Goal: Book appointment/travel/reservation

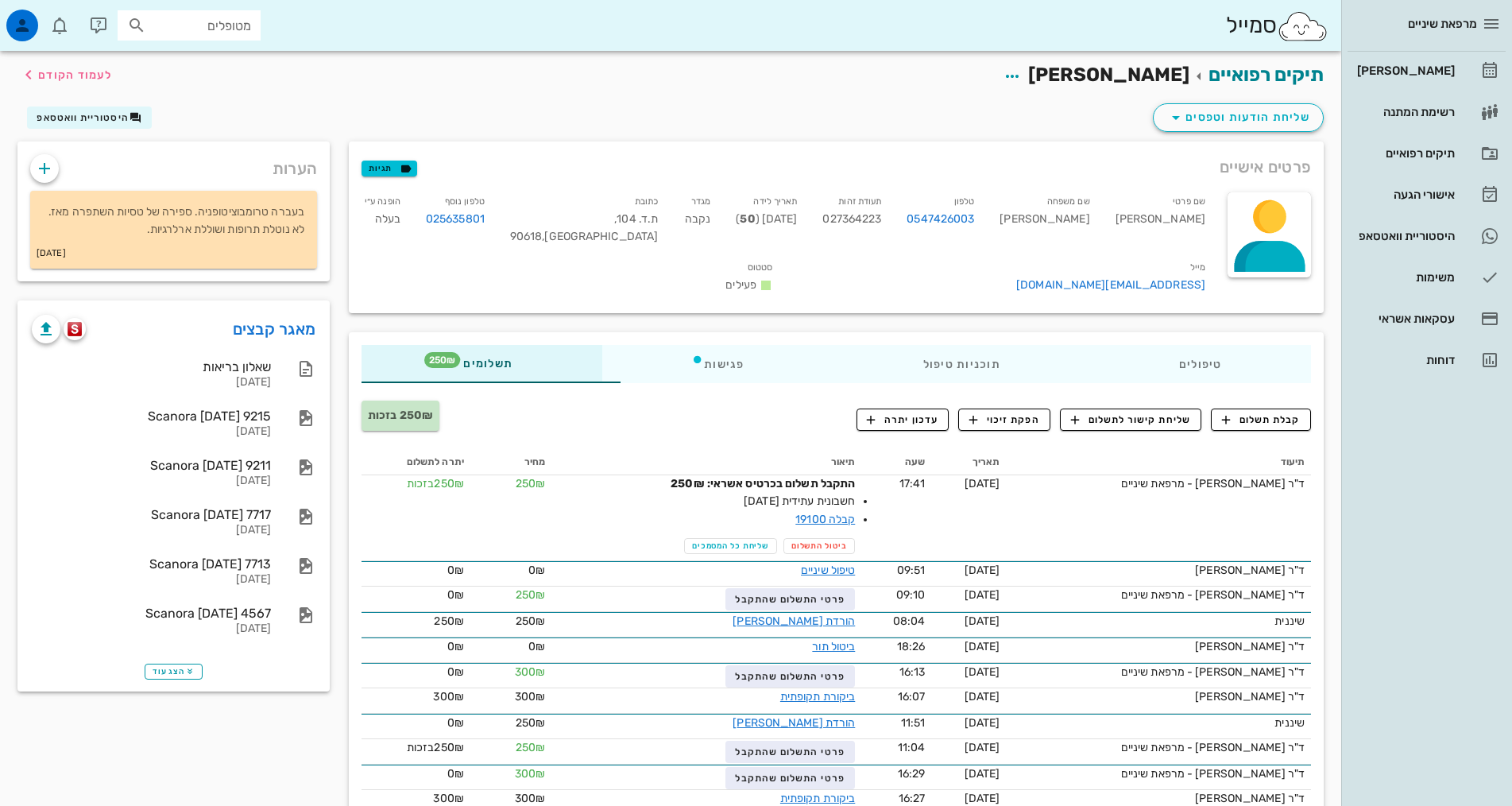
click at [0, 47] on div "סמייל מטופלים" at bounding box center [670, 26] width 1341 height 51
click at [1420, 69] on div "[PERSON_NAME]" at bounding box center [1404, 71] width 101 height 12
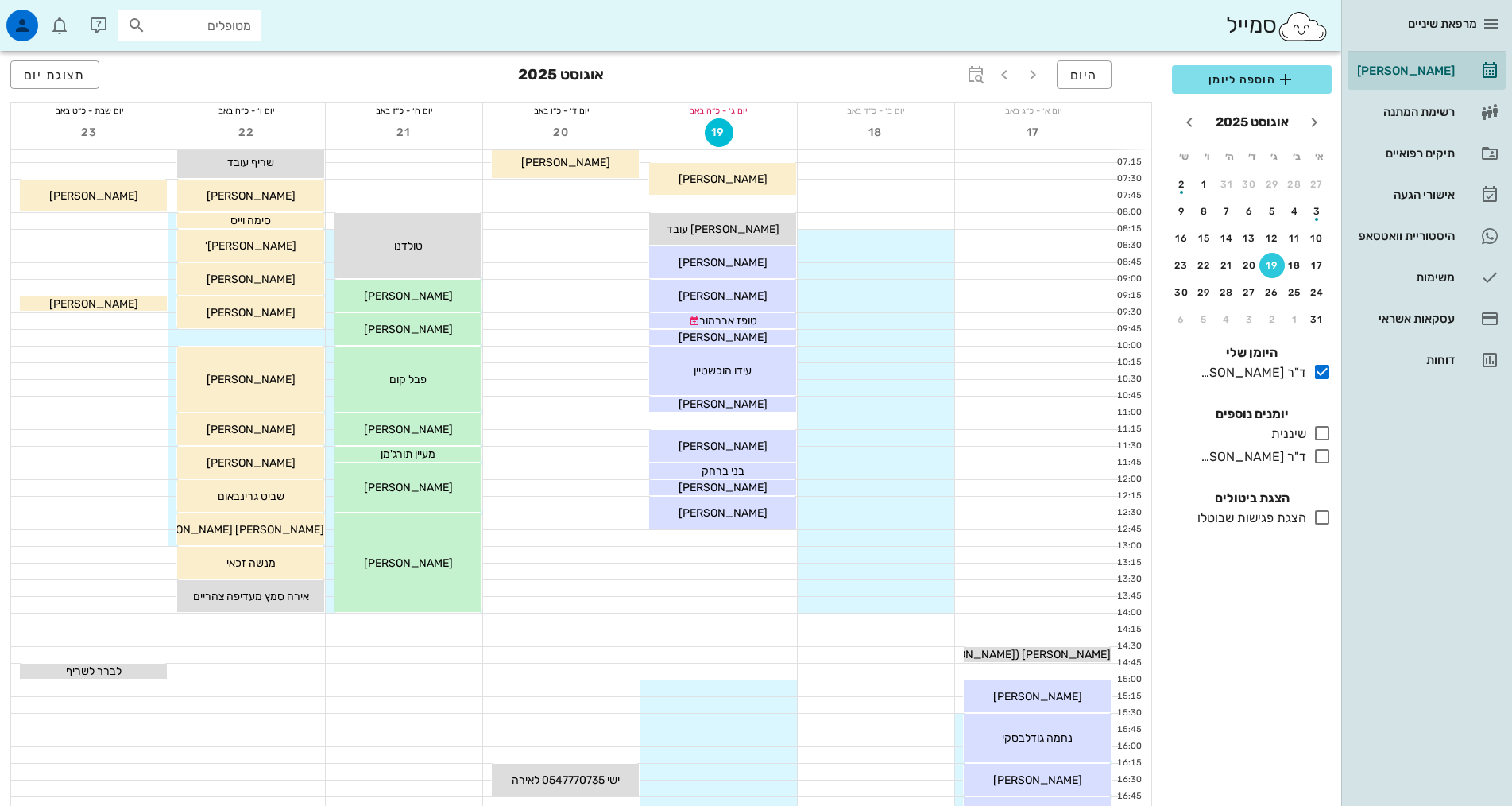
scroll to position [477, 0]
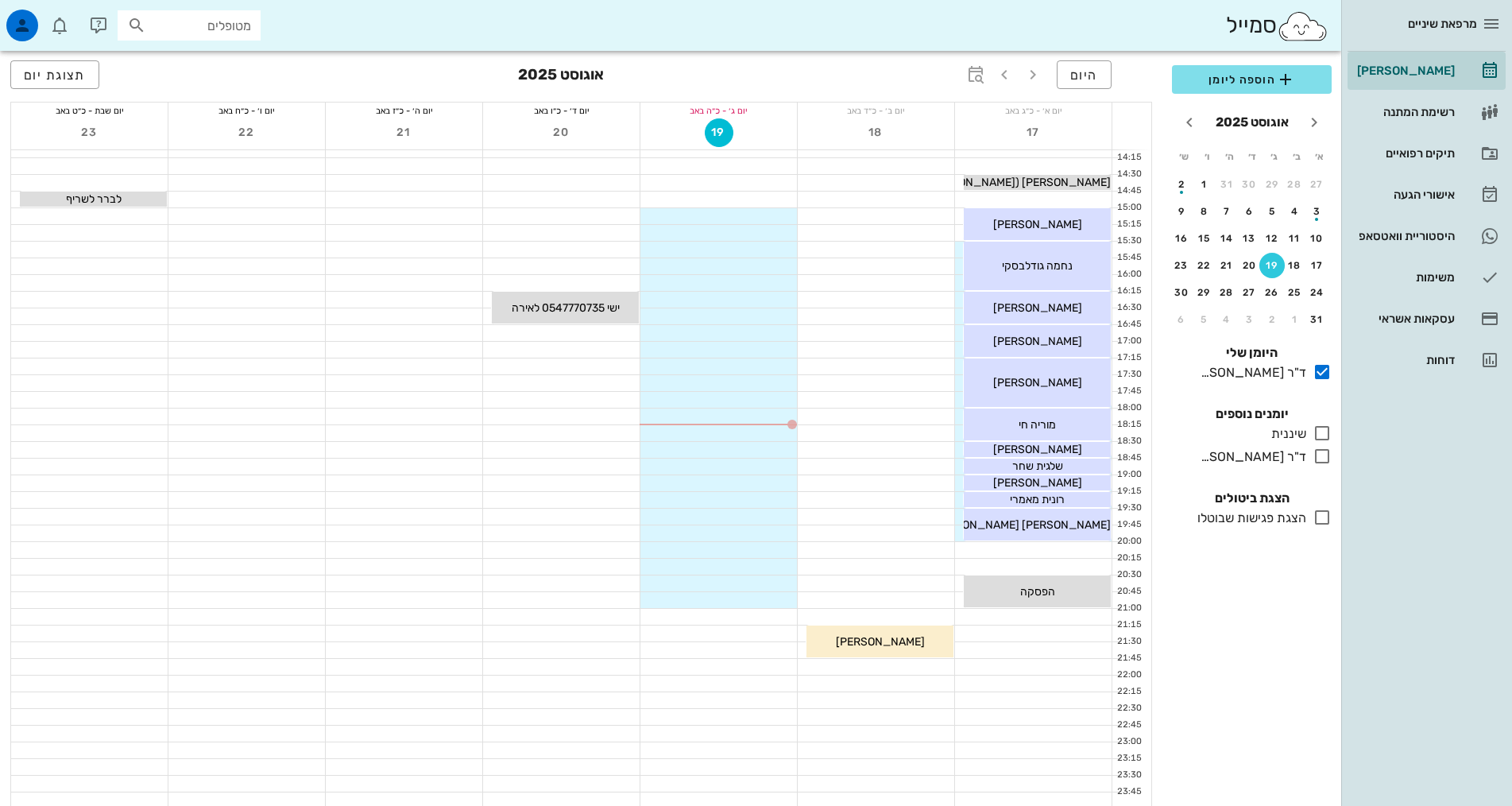
drag, startPoint x: 1319, startPoint y: 437, endPoint x: 1337, endPoint y: 416, distance: 27.7
click at [1320, 436] on icon at bounding box center [1322, 433] width 19 height 19
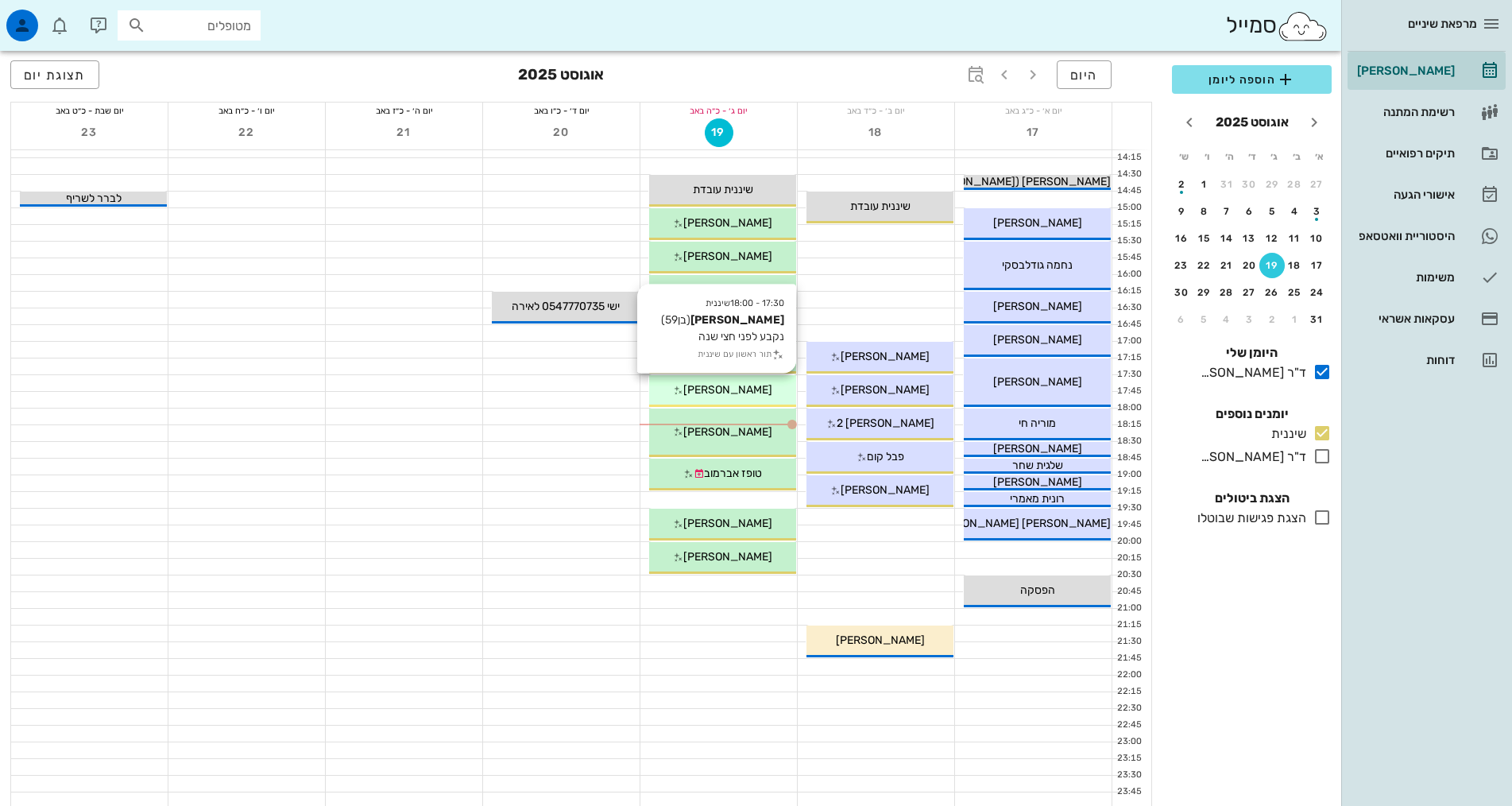
click at [742, 391] on span "[PERSON_NAME]" at bounding box center [727, 389] width 89 height 13
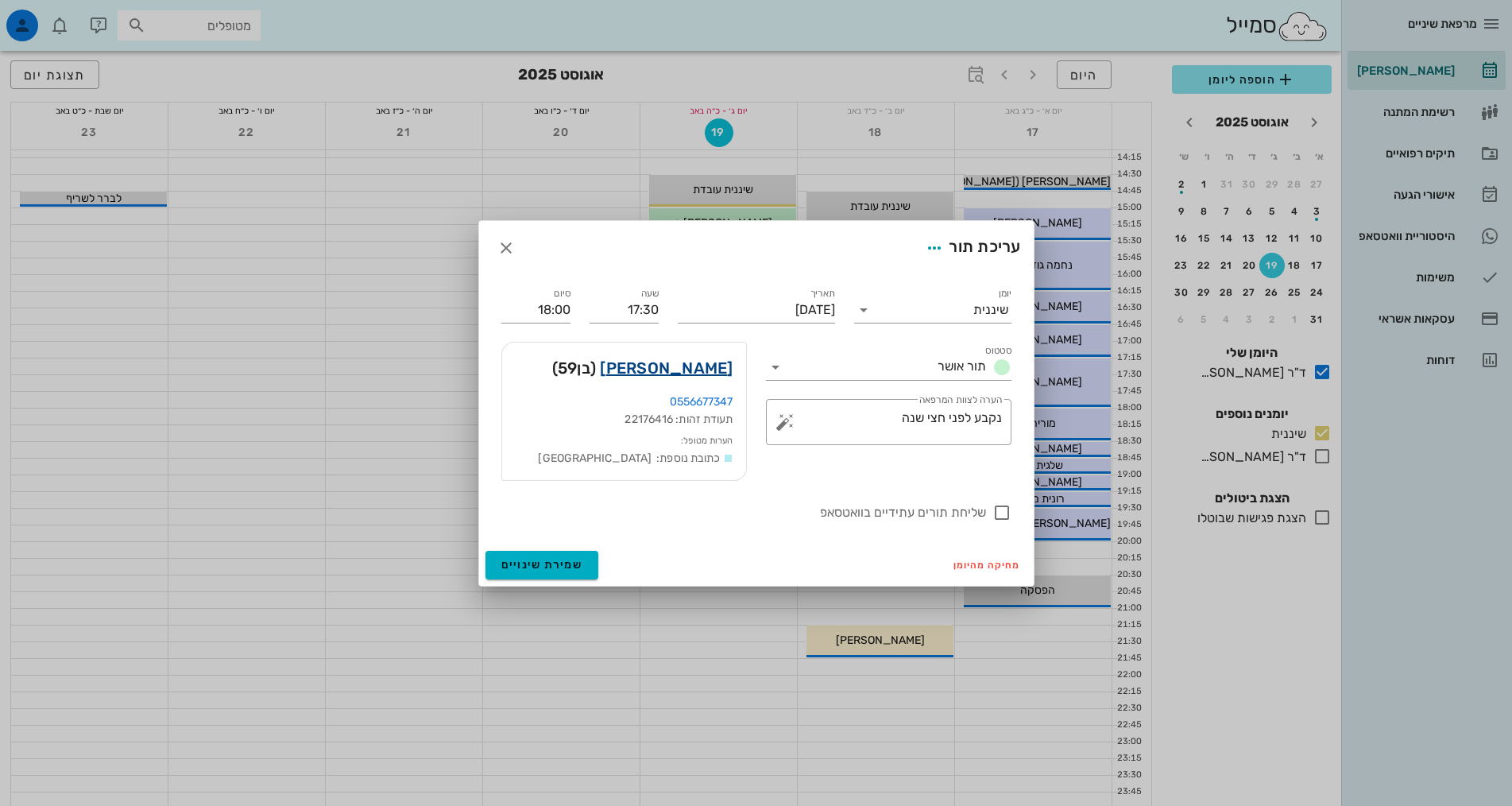
click at [716, 368] on link "[PERSON_NAME]" at bounding box center [666, 368] width 133 height 26
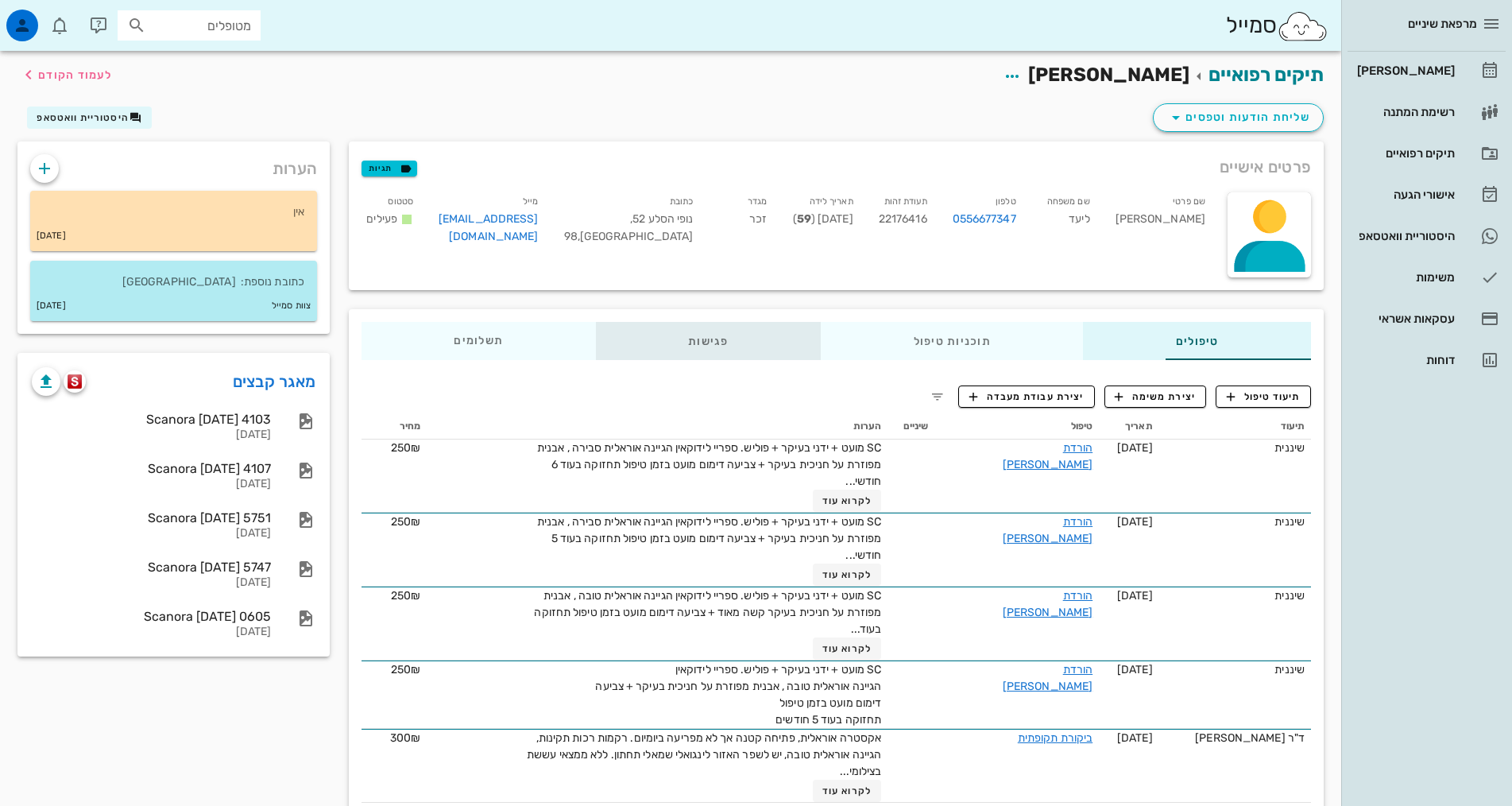
click at [629, 347] on div "פגישות" at bounding box center [708, 340] width 225 height 38
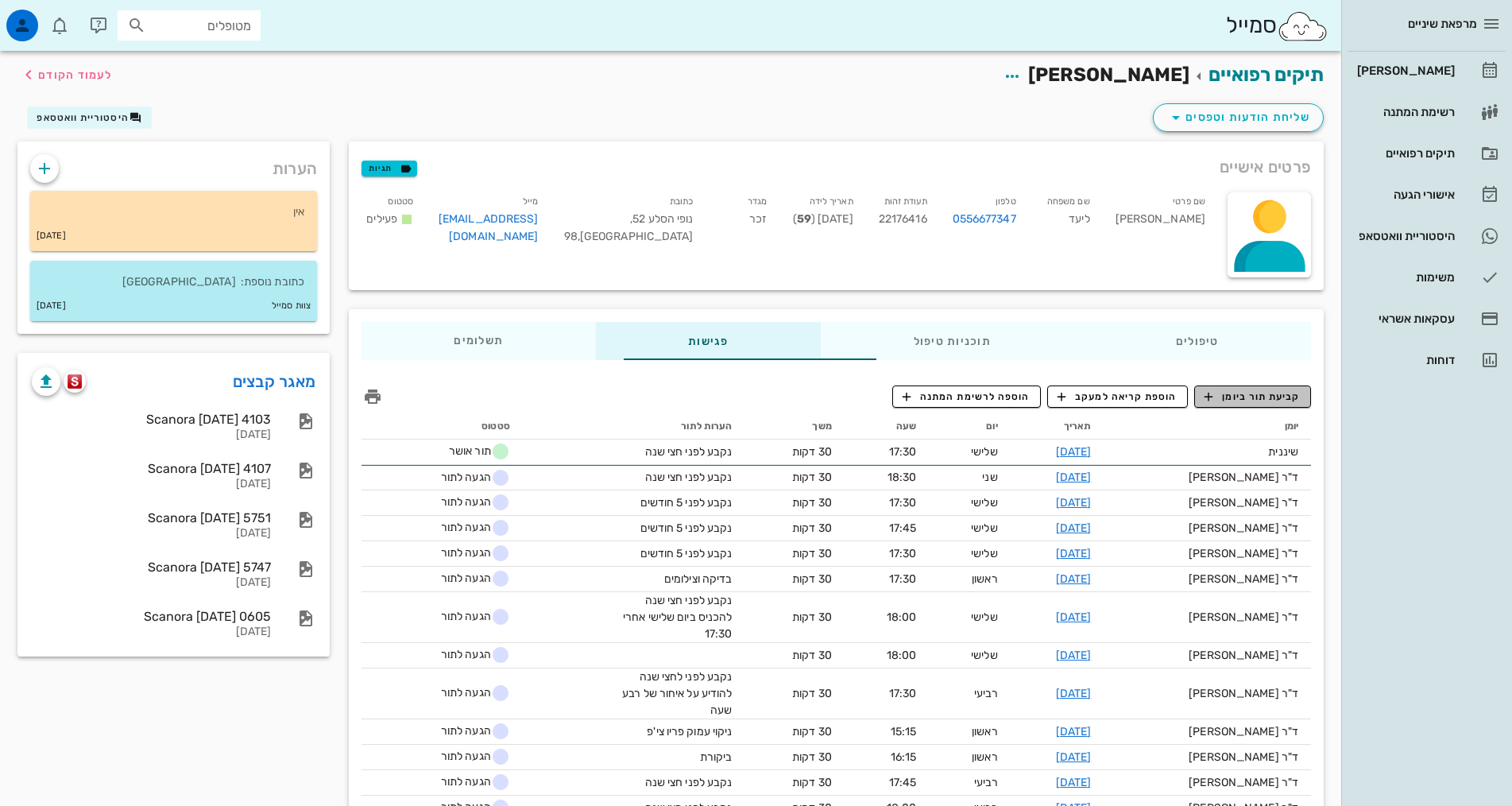
click at [1292, 399] on span "קביעת תור ביומן" at bounding box center [1252, 397] width 95 height 14
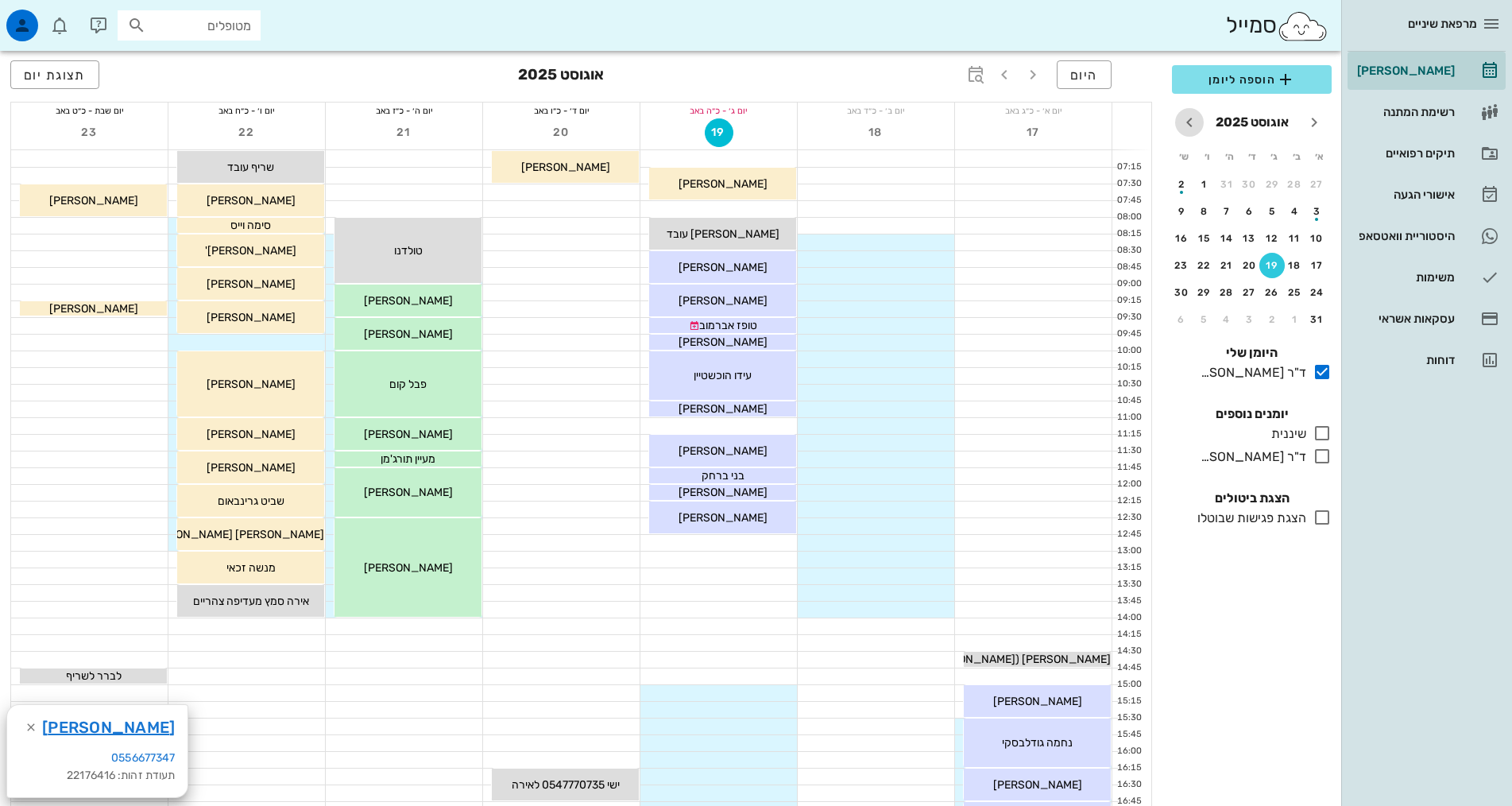
click at [1191, 122] on icon "חודש הבא" at bounding box center [1189, 123] width 19 height 19
click at [1193, 123] on icon "חודש הבא" at bounding box center [1189, 123] width 19 height 19
click at [1193, 123] on icon "חודש הבא" at bounding box center [1189, 123] width 19 height 19
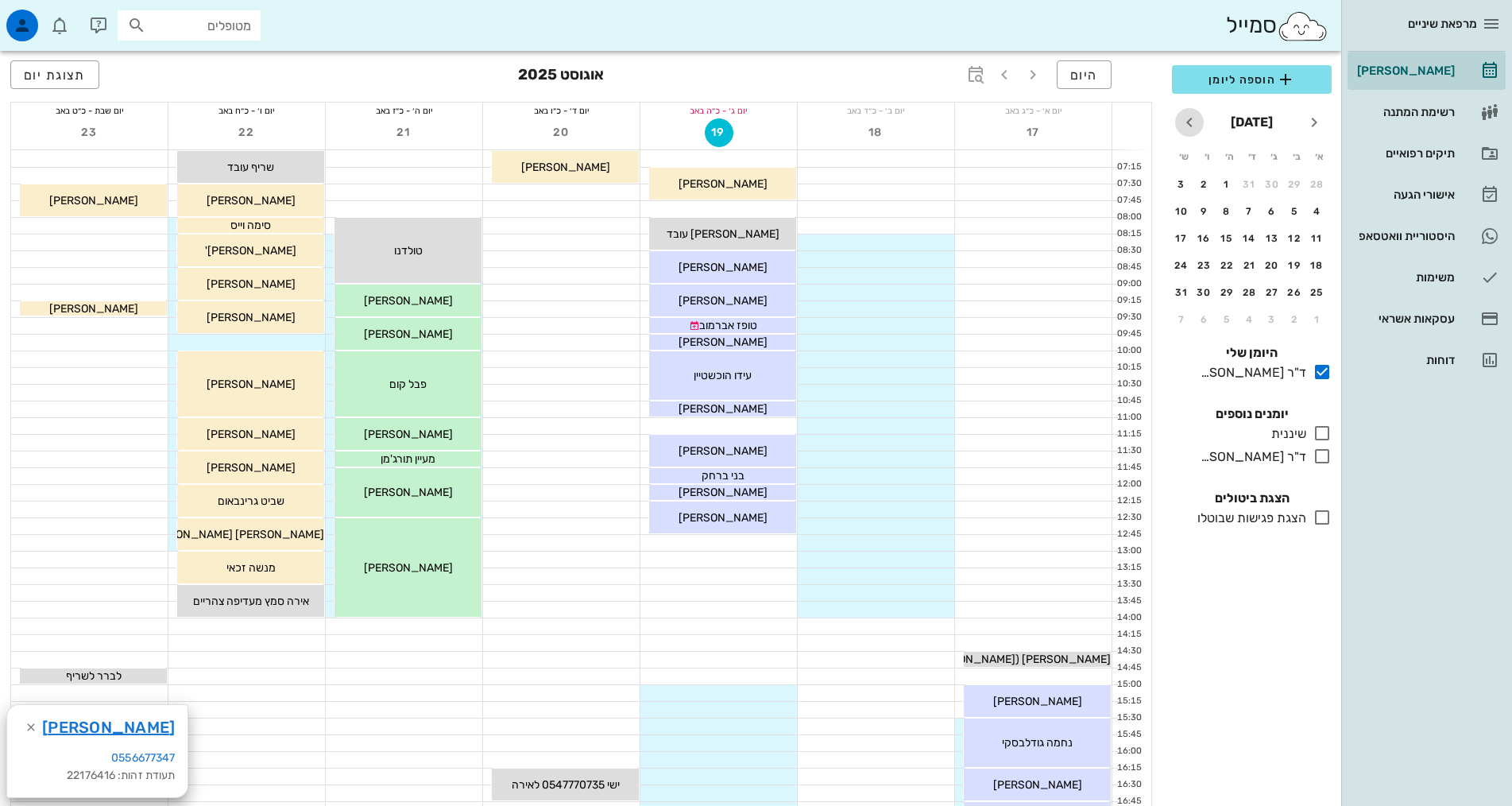
click at [1193, 123] on icon "חודש הבא" at bounding box center [1189, 123] width 19 height 19
click at [1253, 186] on div "4" at bounding box center [1249, 184] width 26 height 11
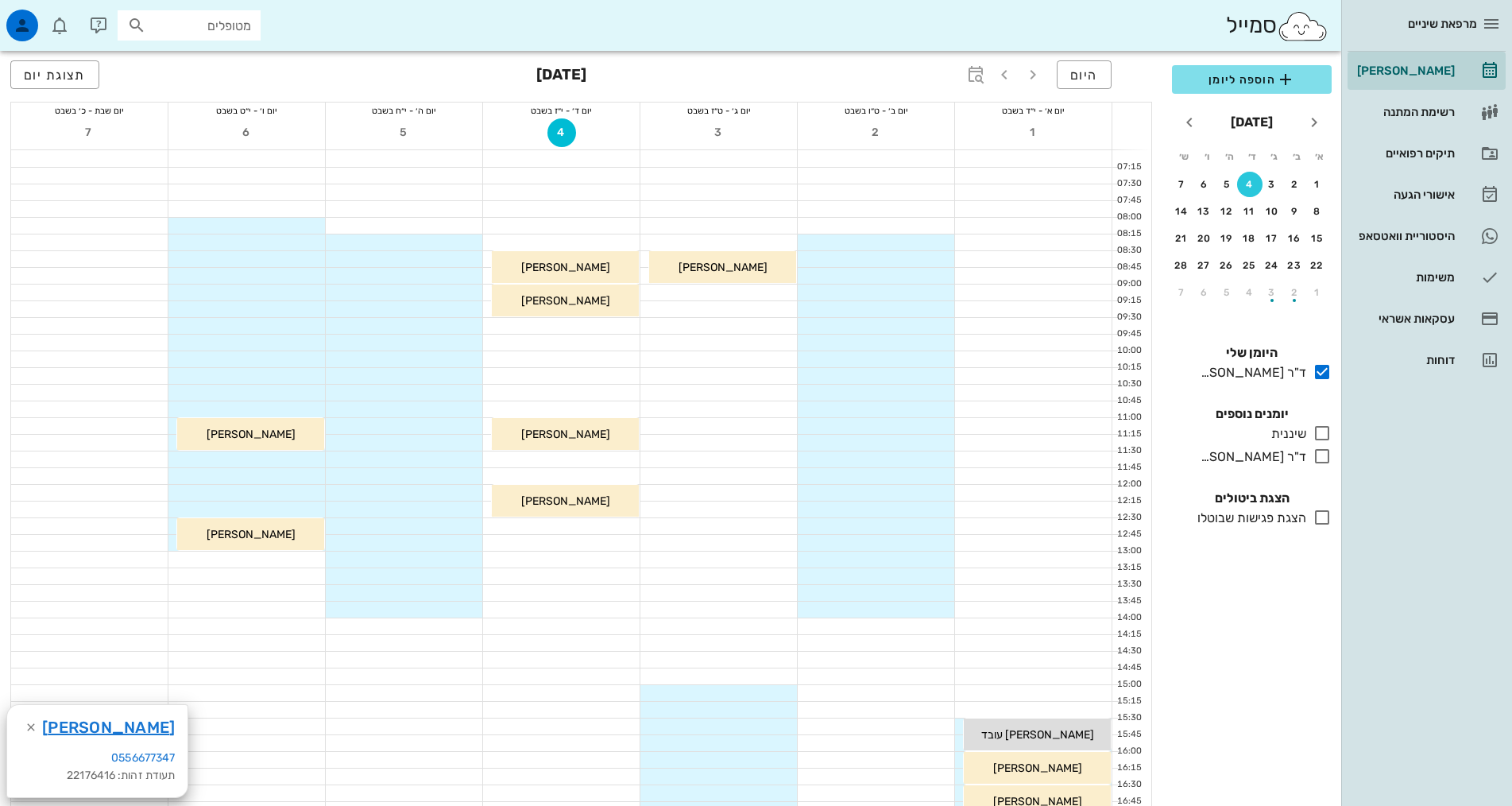
scroll to position [79, 0]
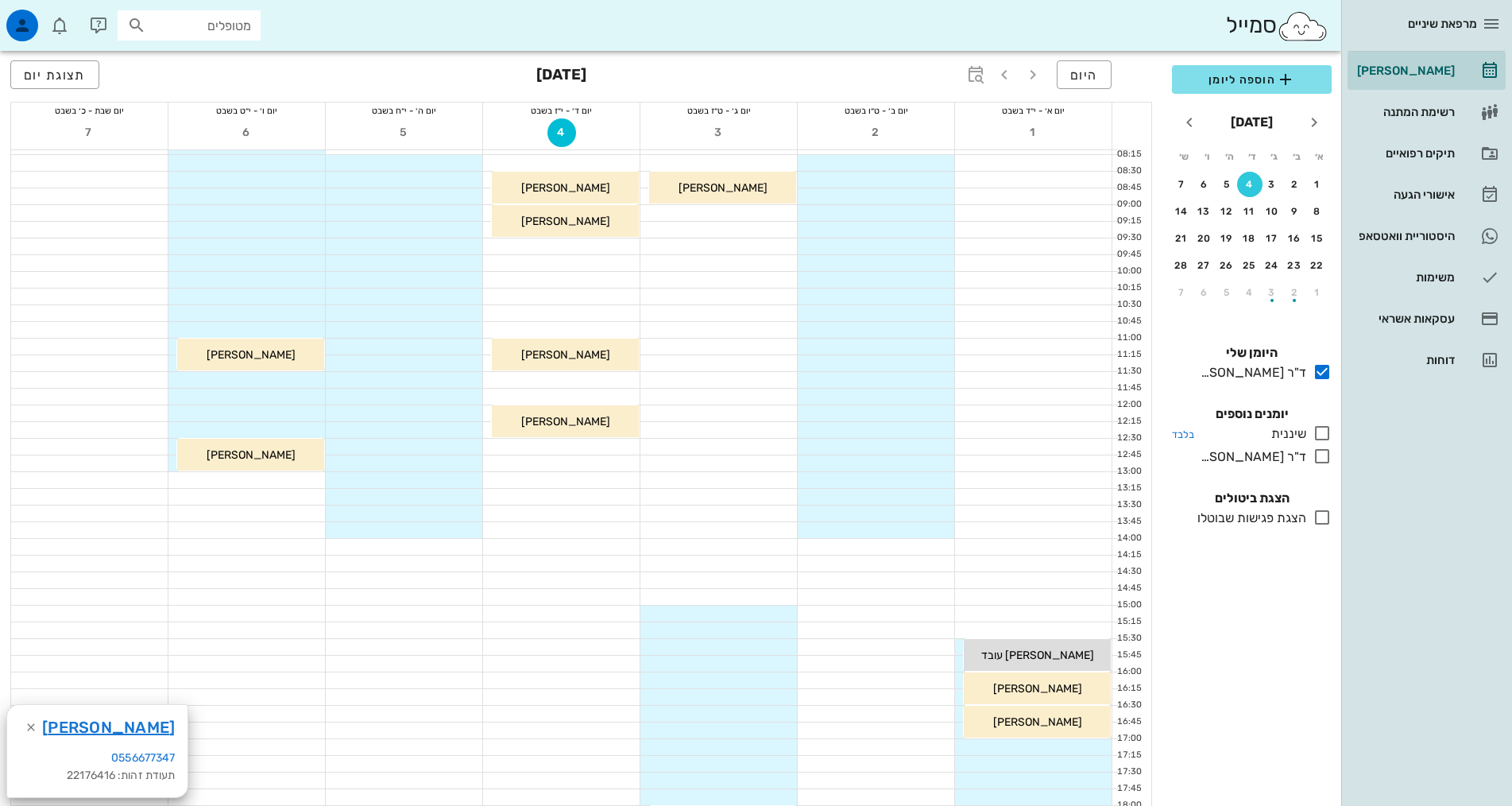
click at [1322, 436] on icon at bounding box center [1322, 433] width 19 height 19
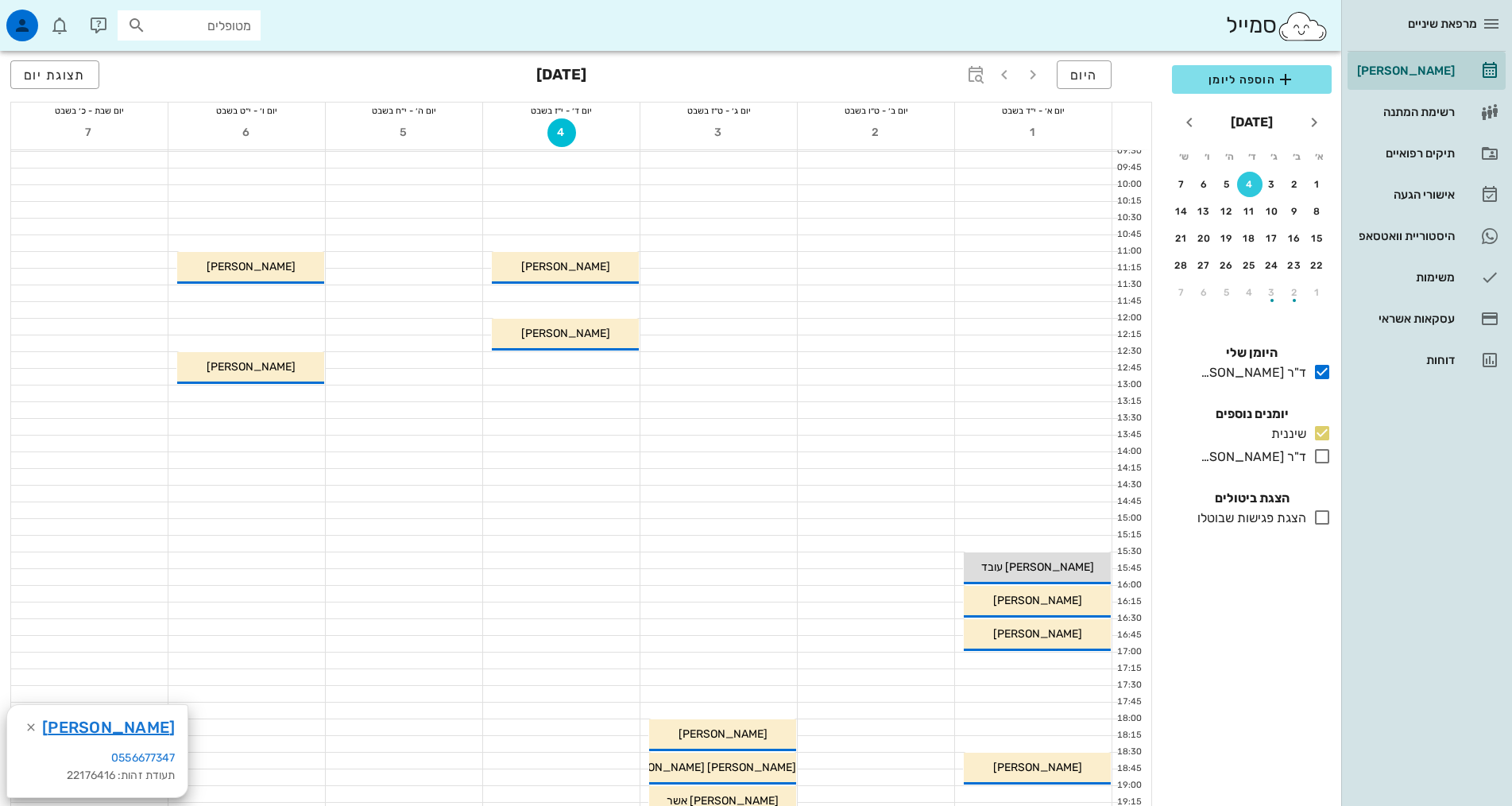
scroll to position [159, 0]
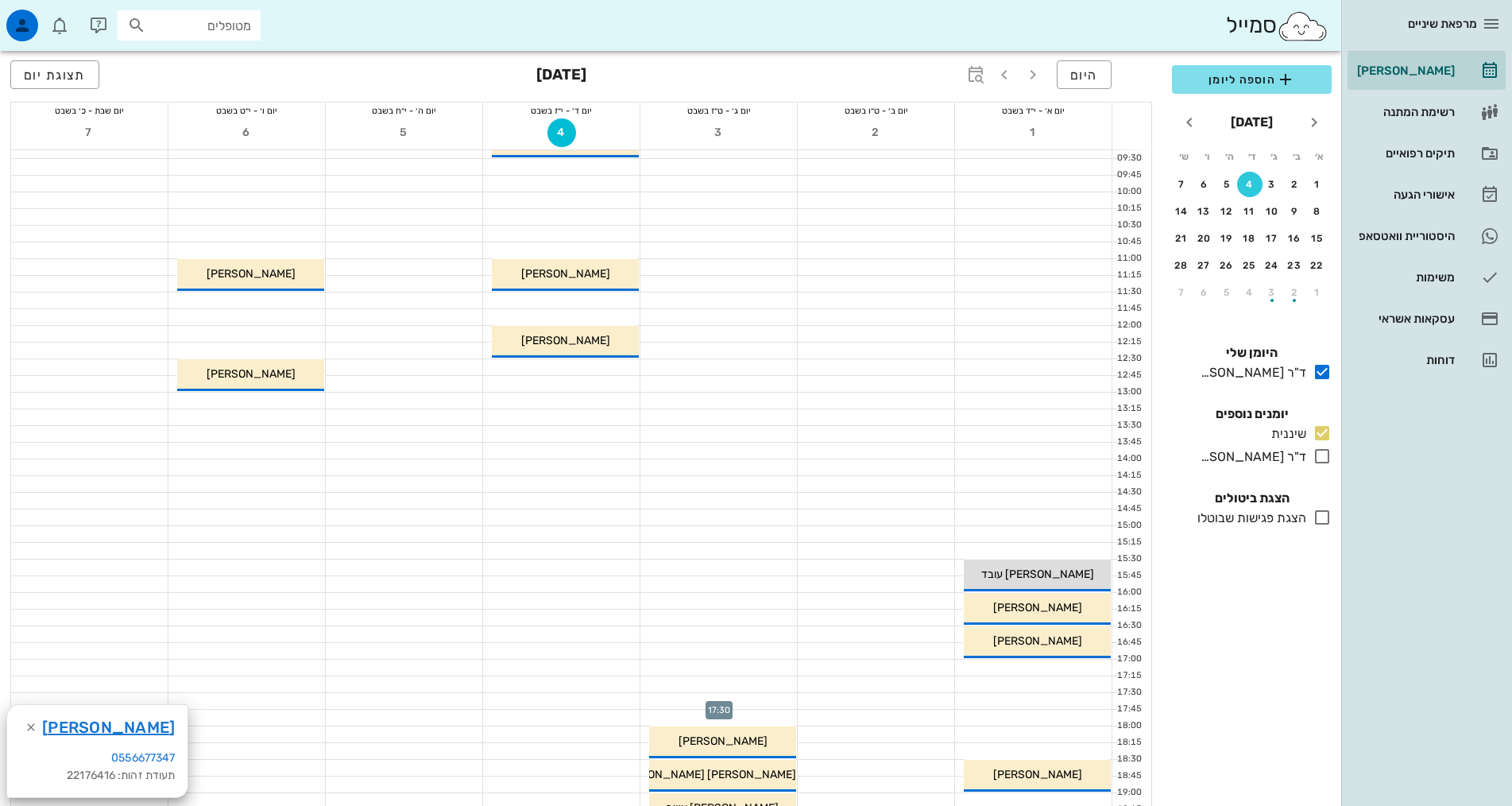
click at [740, 693] on div at bounding box center [719, 701] width 157 height 16
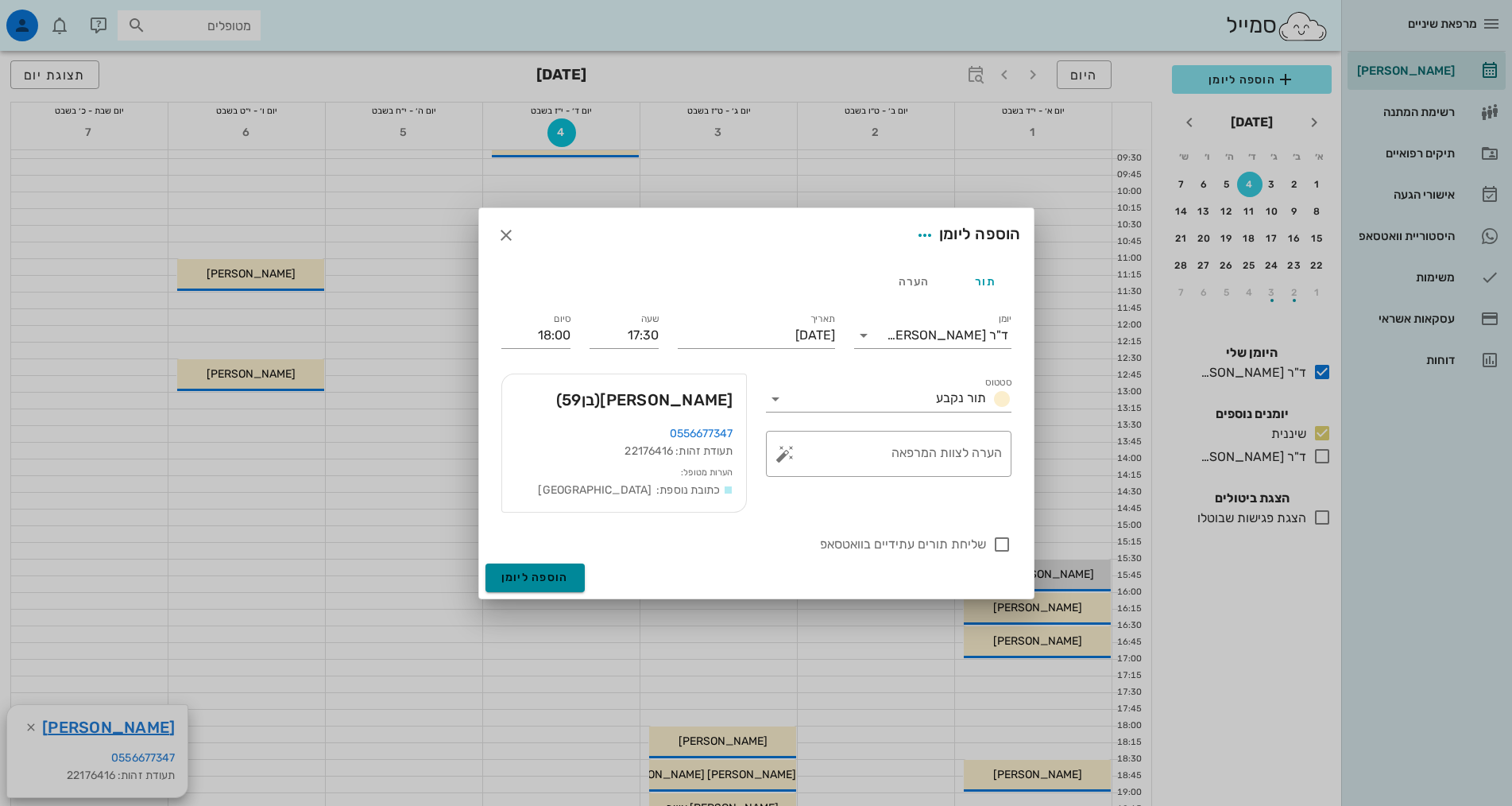
click at [536, 576] on span "הוספה ליומן" at bounding box center [535, 577] width 68 height 13
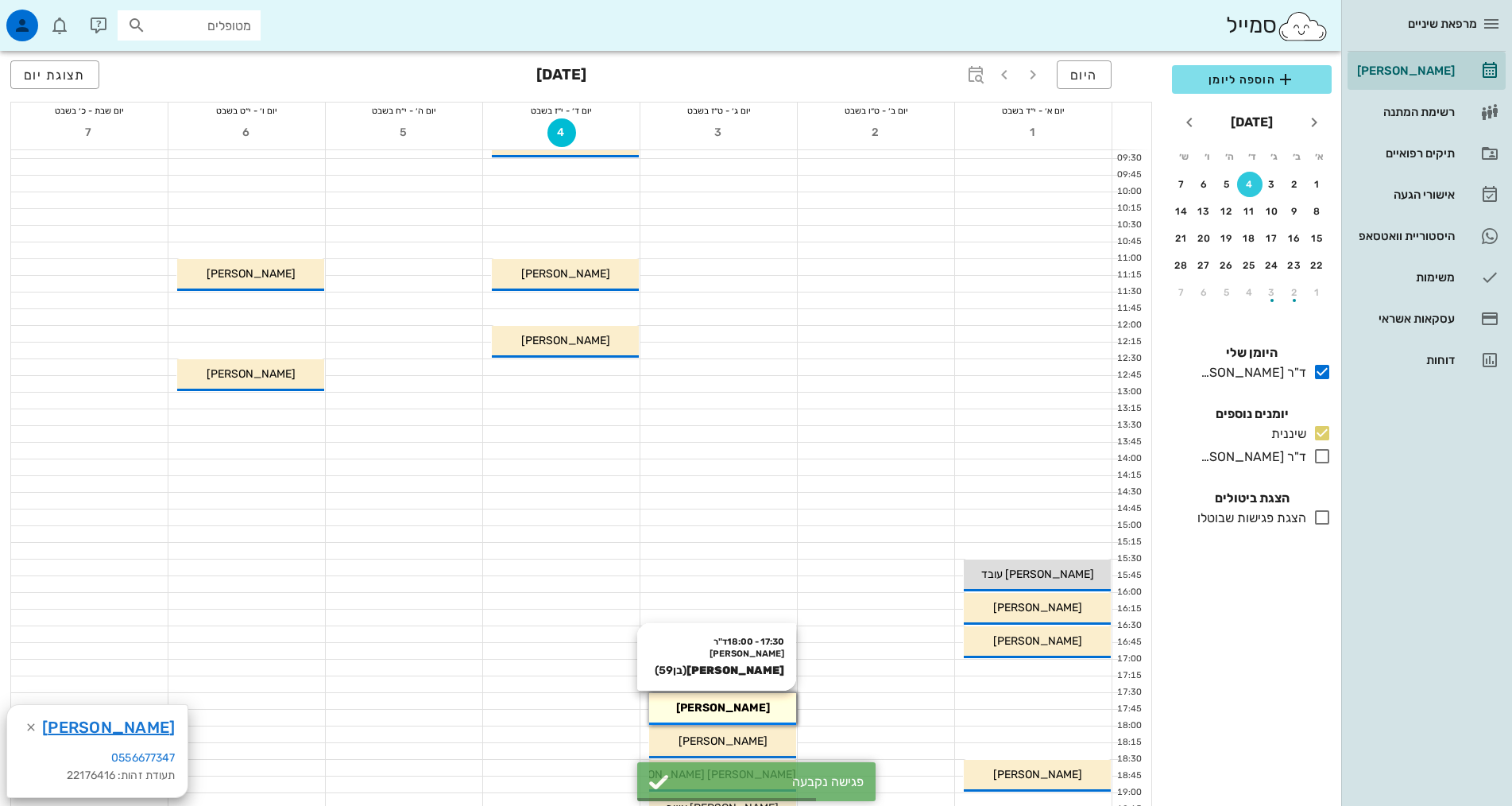
click at [721, 709] on span "[PERSON_NAME]" at bounding box center [723, 707] width 93 height 13
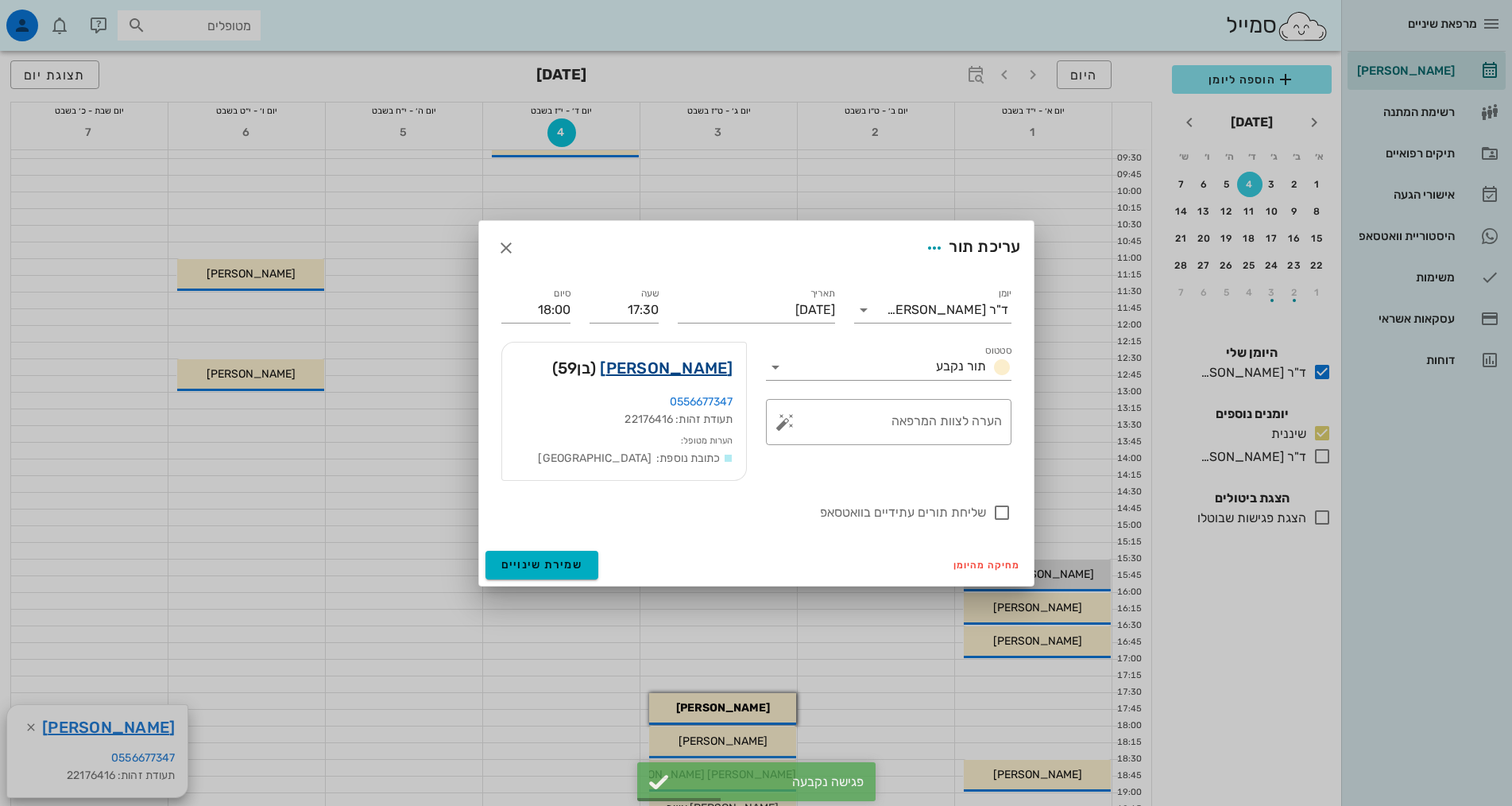
click at [674, 369] on link "[PERSON_NAME]" at bounding box center [666, 368] width 133 height 26
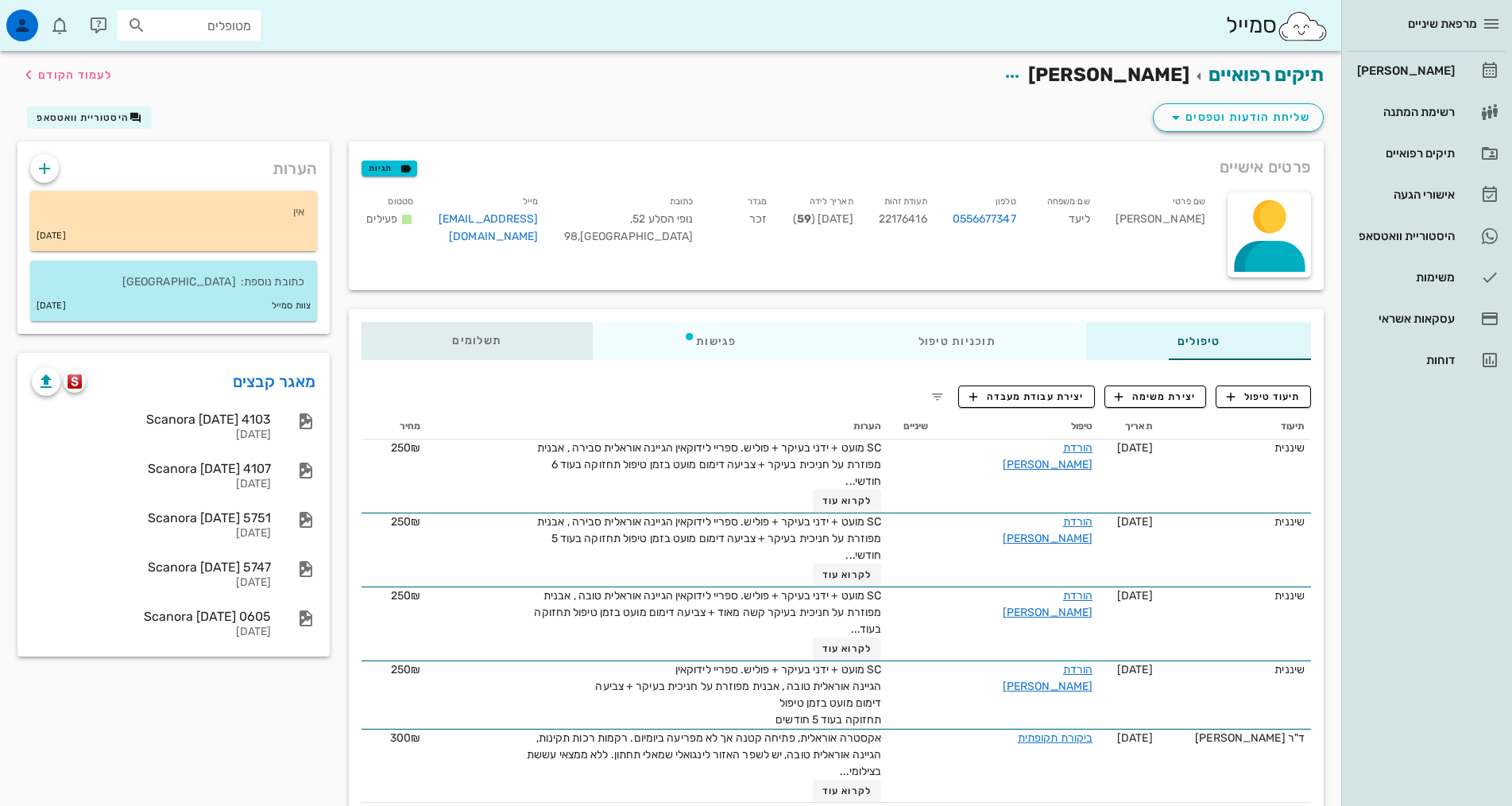
click at [452, 340] on span "תשלומים 0₪" at bounding box center [477, 340] width 49 height 11
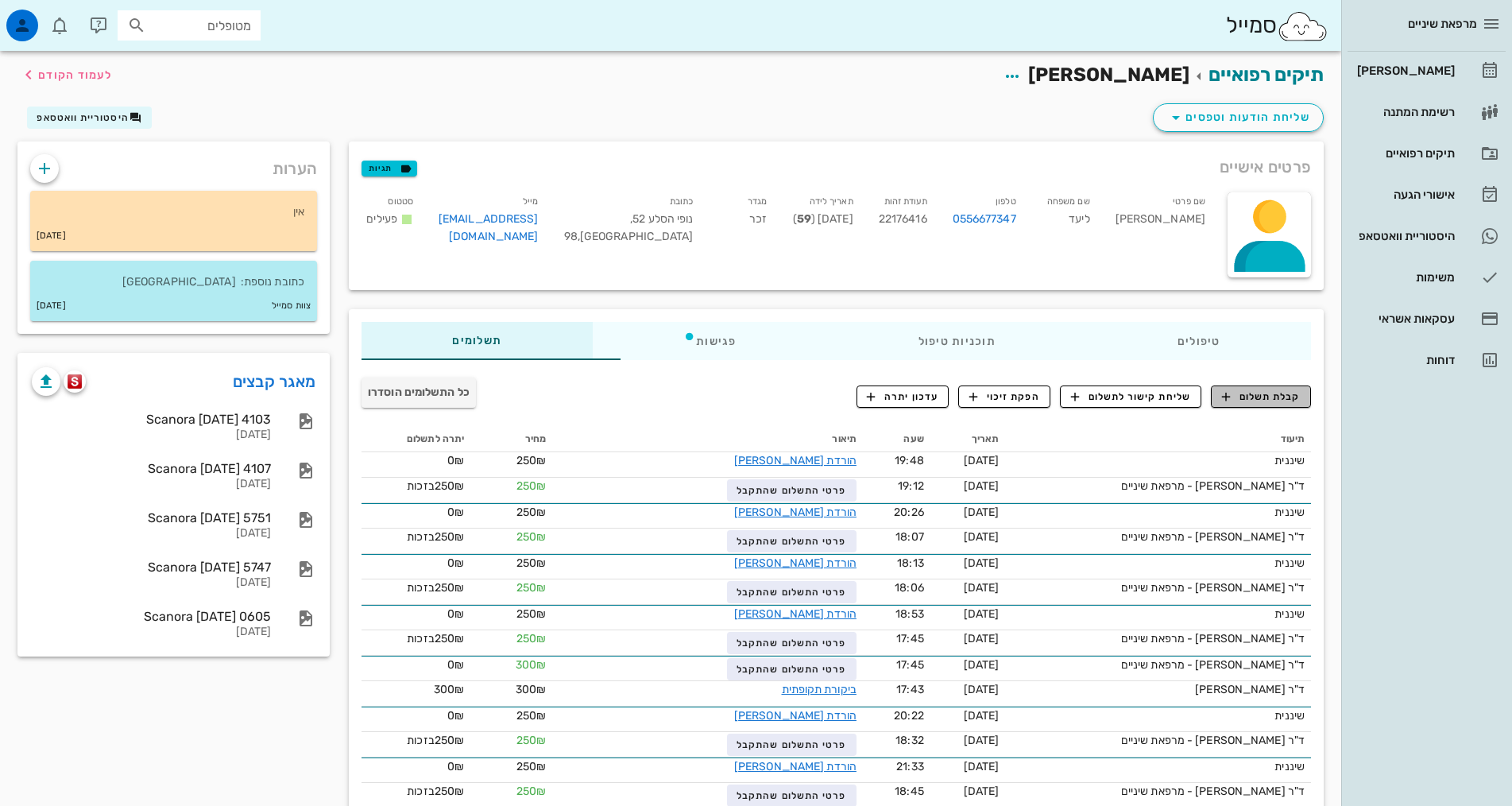
click at [1297, 397] on span "קבלת תשלום" at bounding box center [1261, 397] width 78 height 14
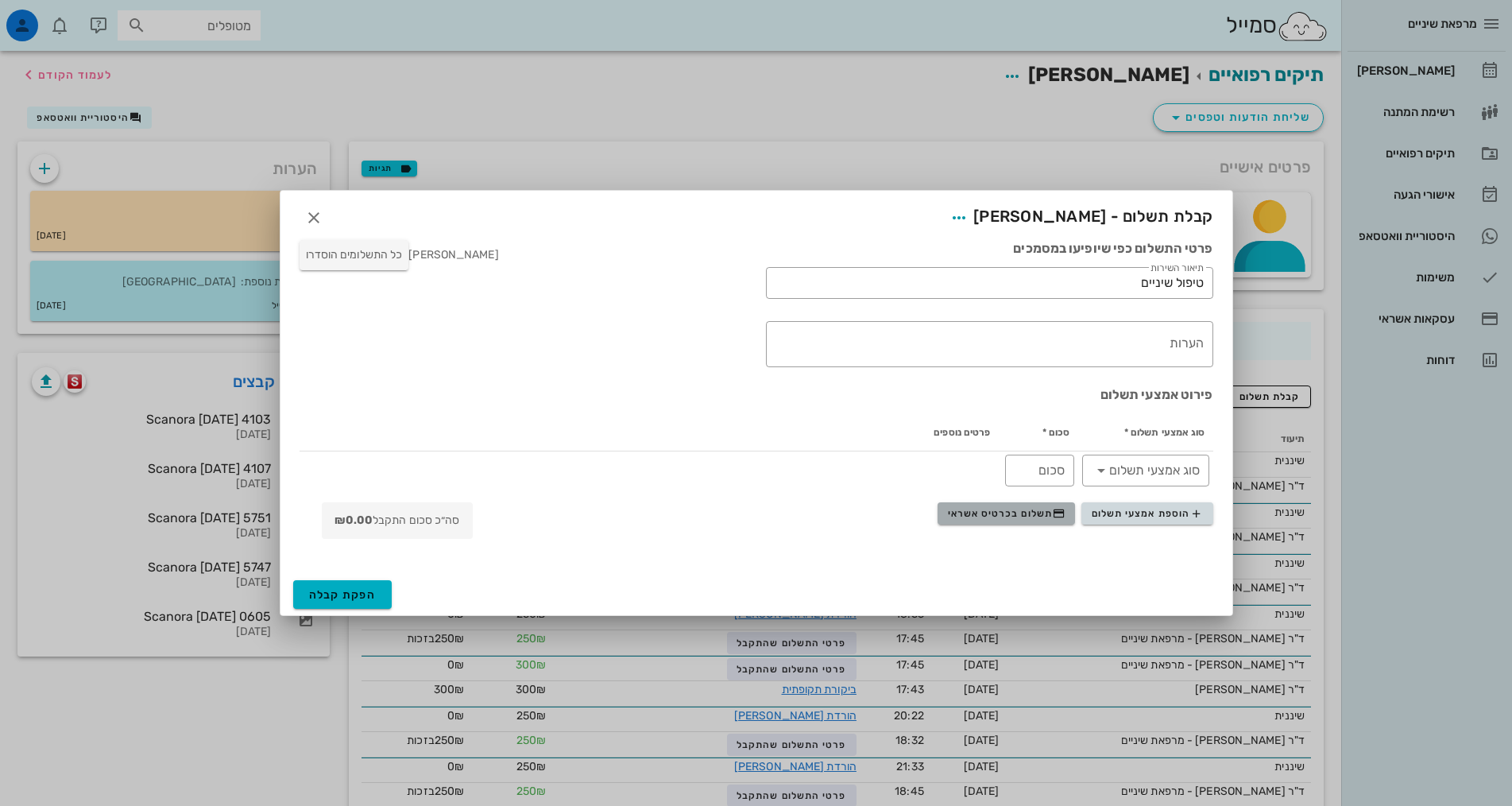
click at [1032, 514] on span "תשלום בכרטיס אשראי" at bounding box center [1006, 513] width 117 height 12
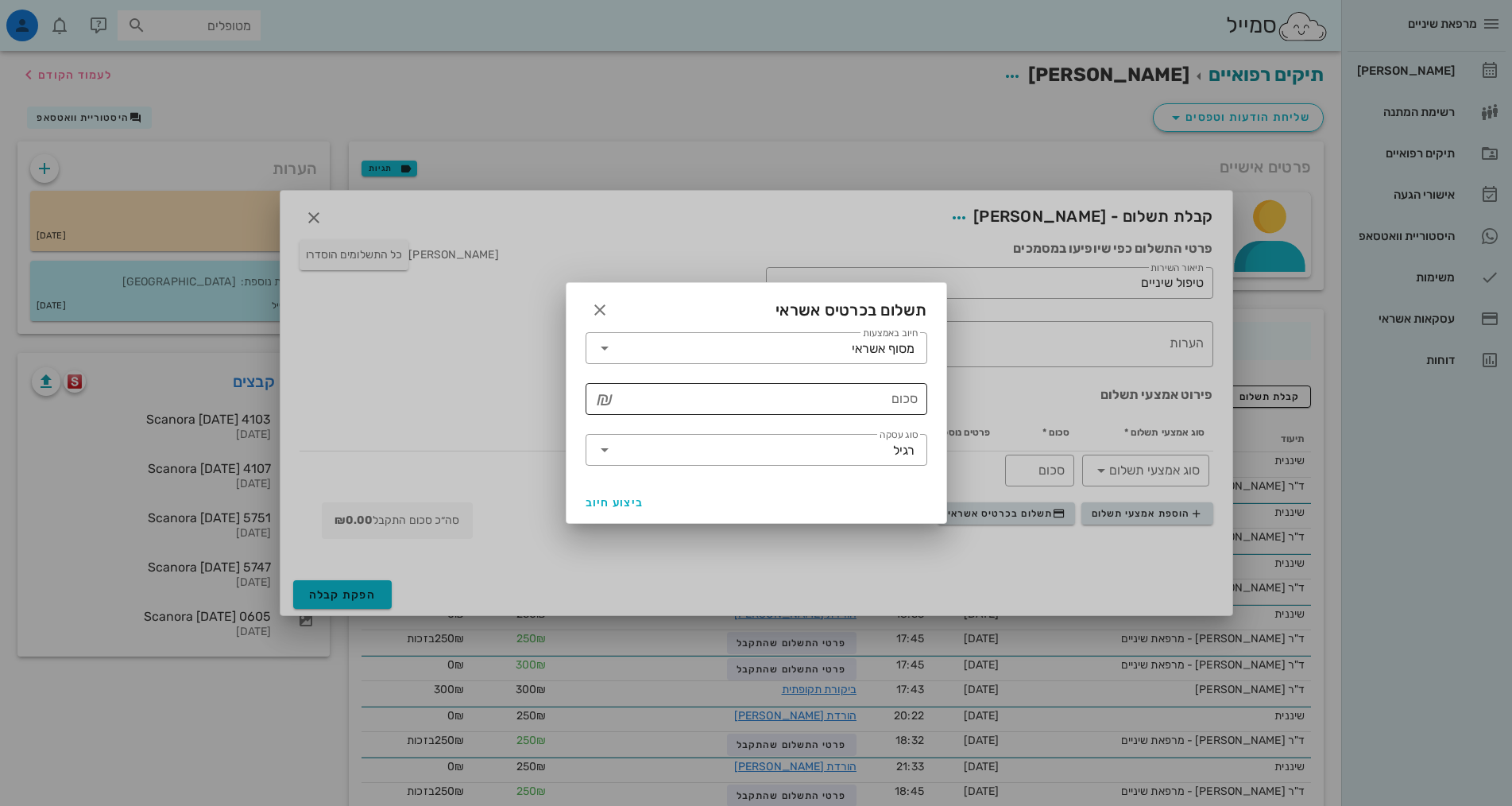
click at [895, 401] on input "סכום" at bounding box center [767, 399] width 301 height 26
type input "250"
click at [616, 504] on span "ביצוע חיוב" at bounding box center [614, 502] width 59 height 13
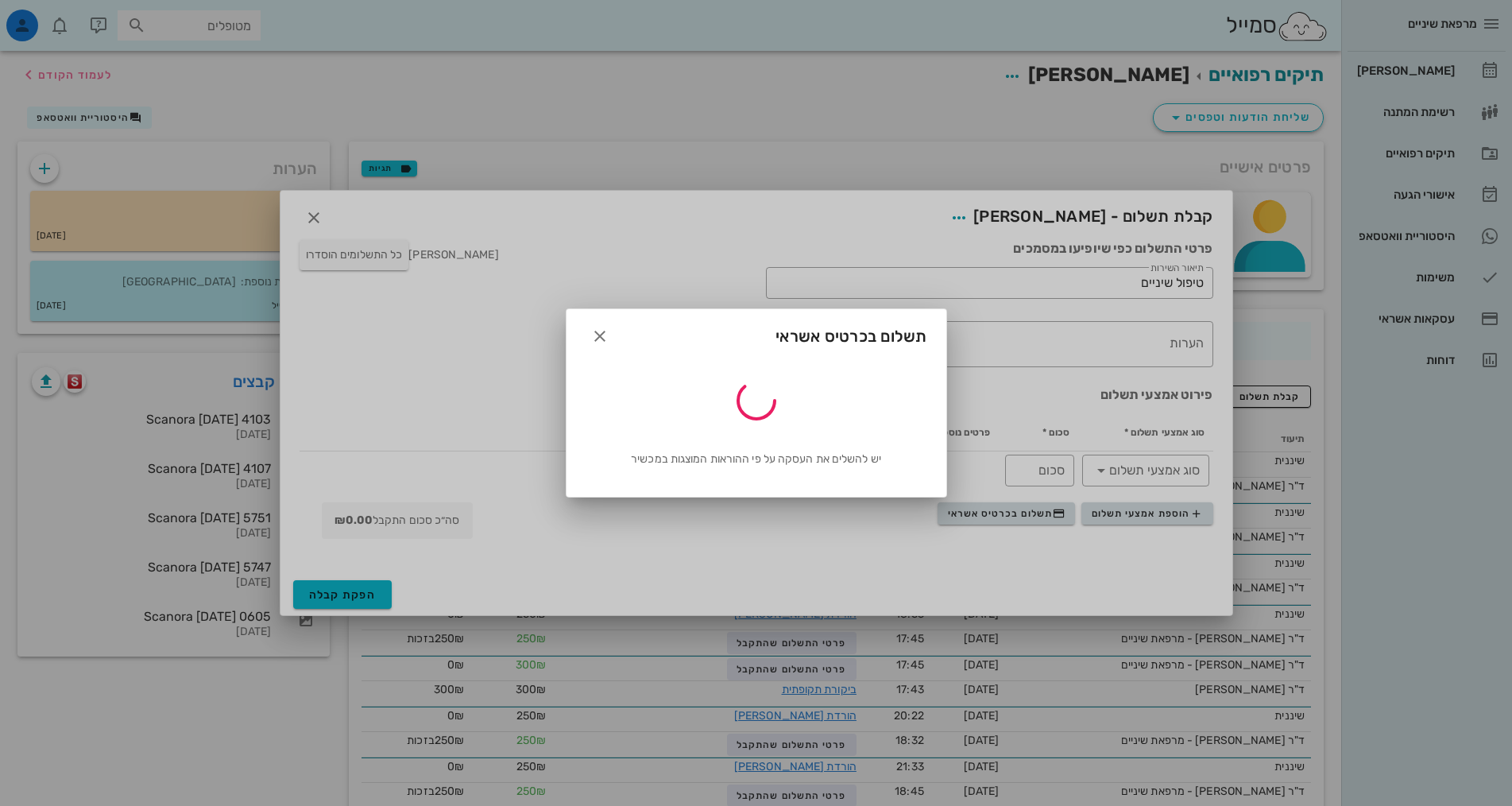
type input "250"
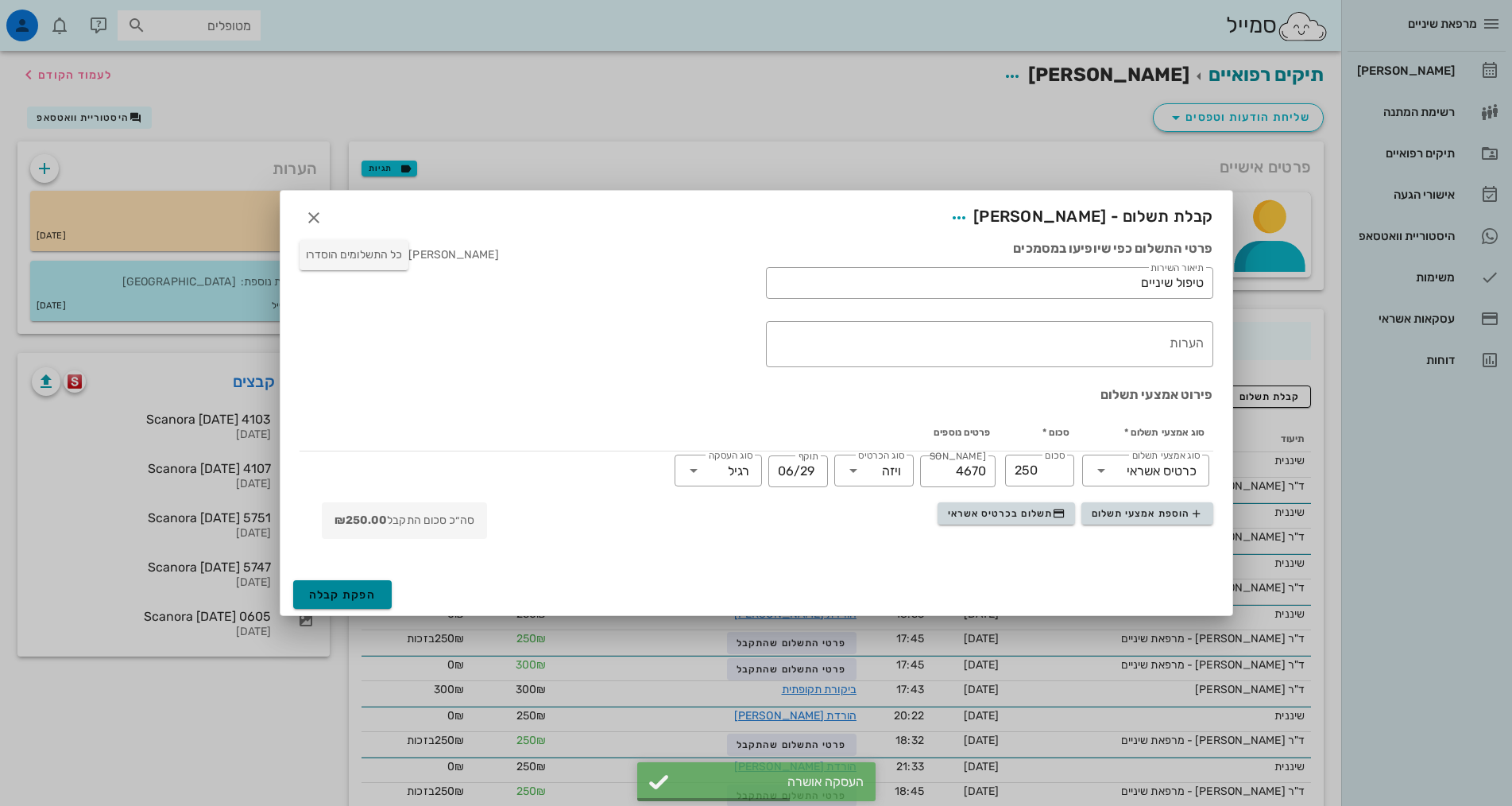
click at [339, 594] on span "הפקת קבלה" at bounding box center [343, 594] width 68 height 13
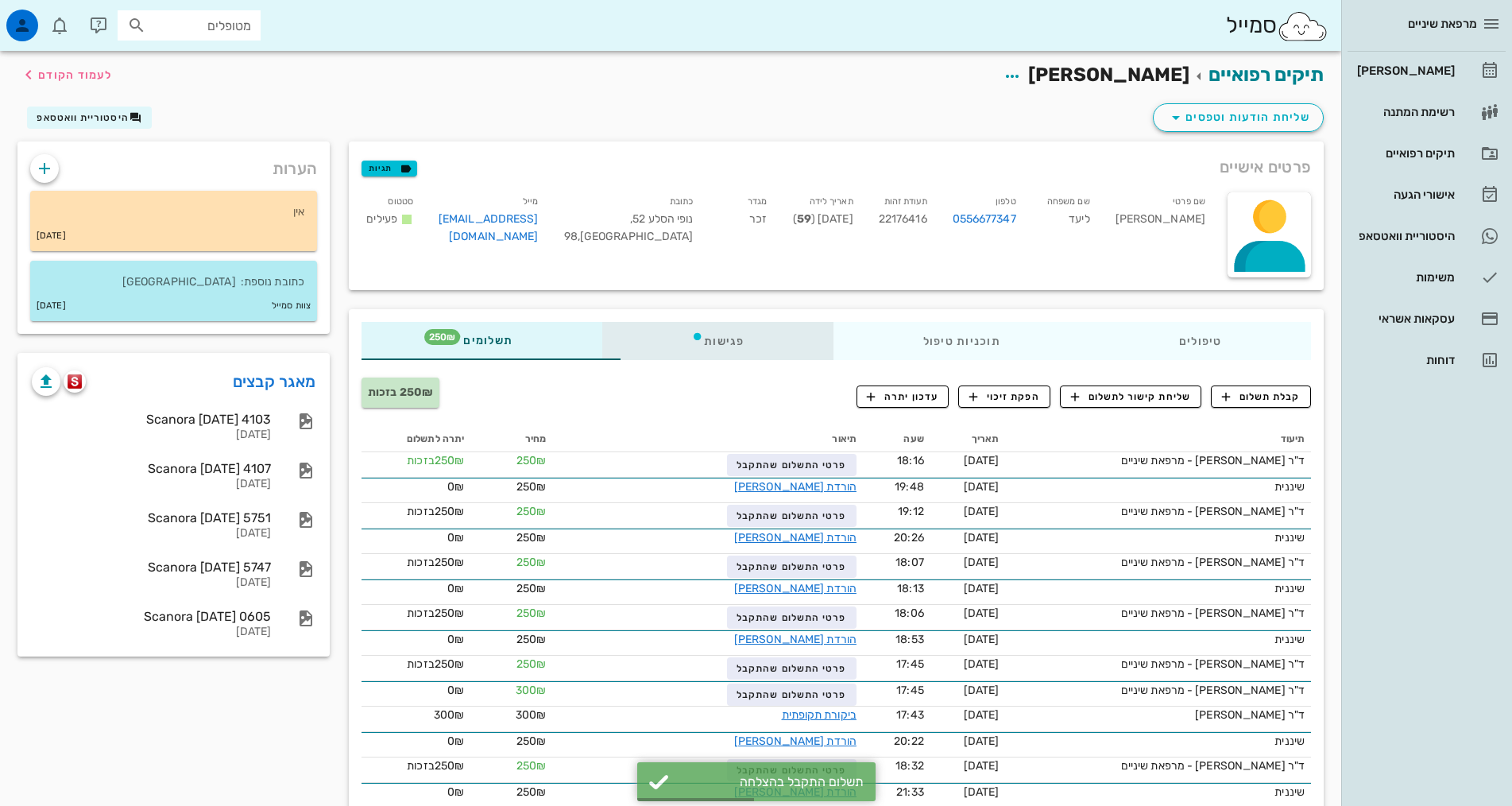
drag, startPoint x: 625, startPoint y: 355, endPoint x: 674, endPoint y: 366, distance: 50.2
click at [626, 354] on div "פגישות" at bounding box center [718, 340] width 231 height 38
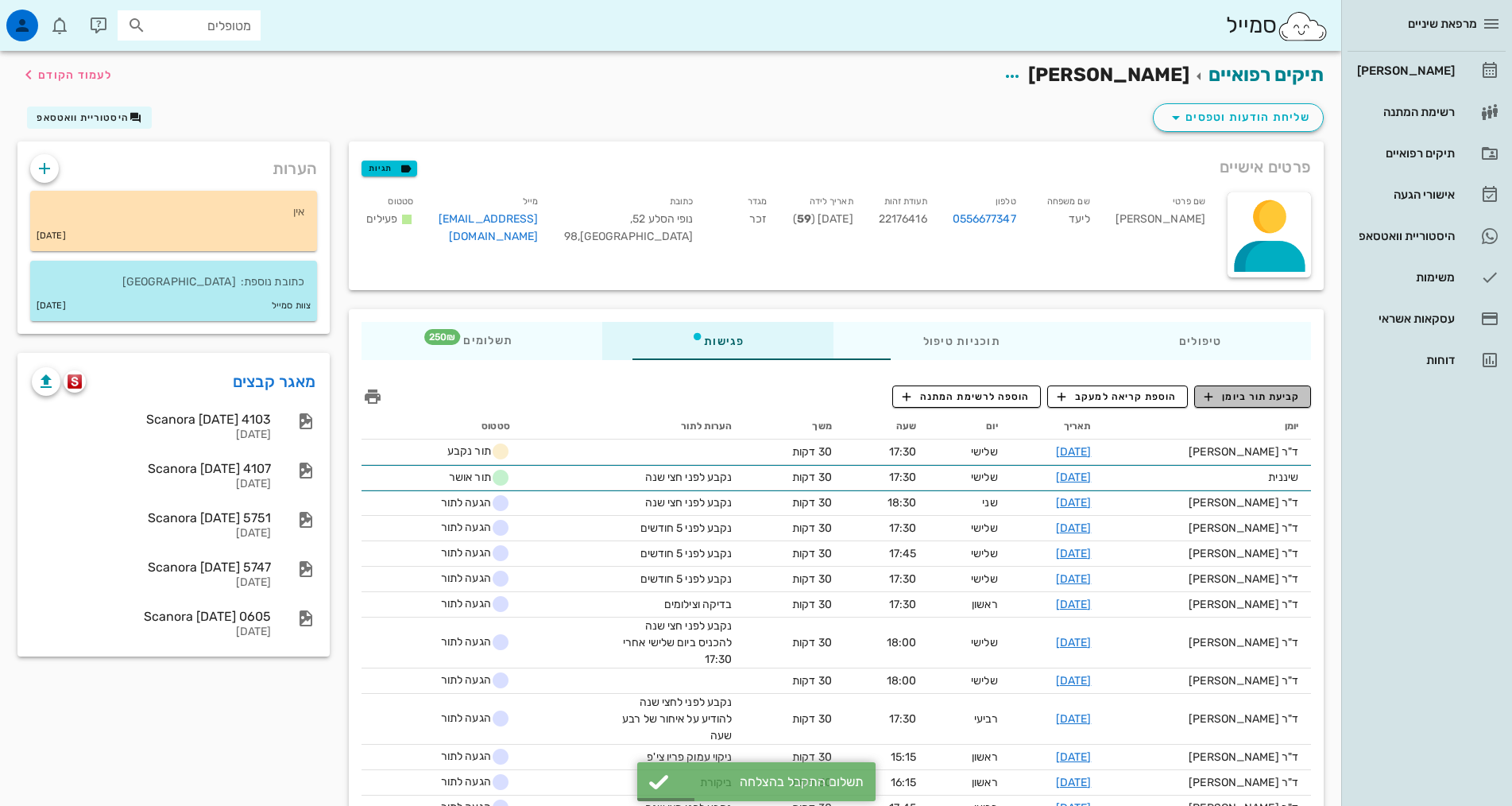
click at [1242, 396] on span "קביעת תור ביומן" at bounding box center [1252, 397] width 95 height 14
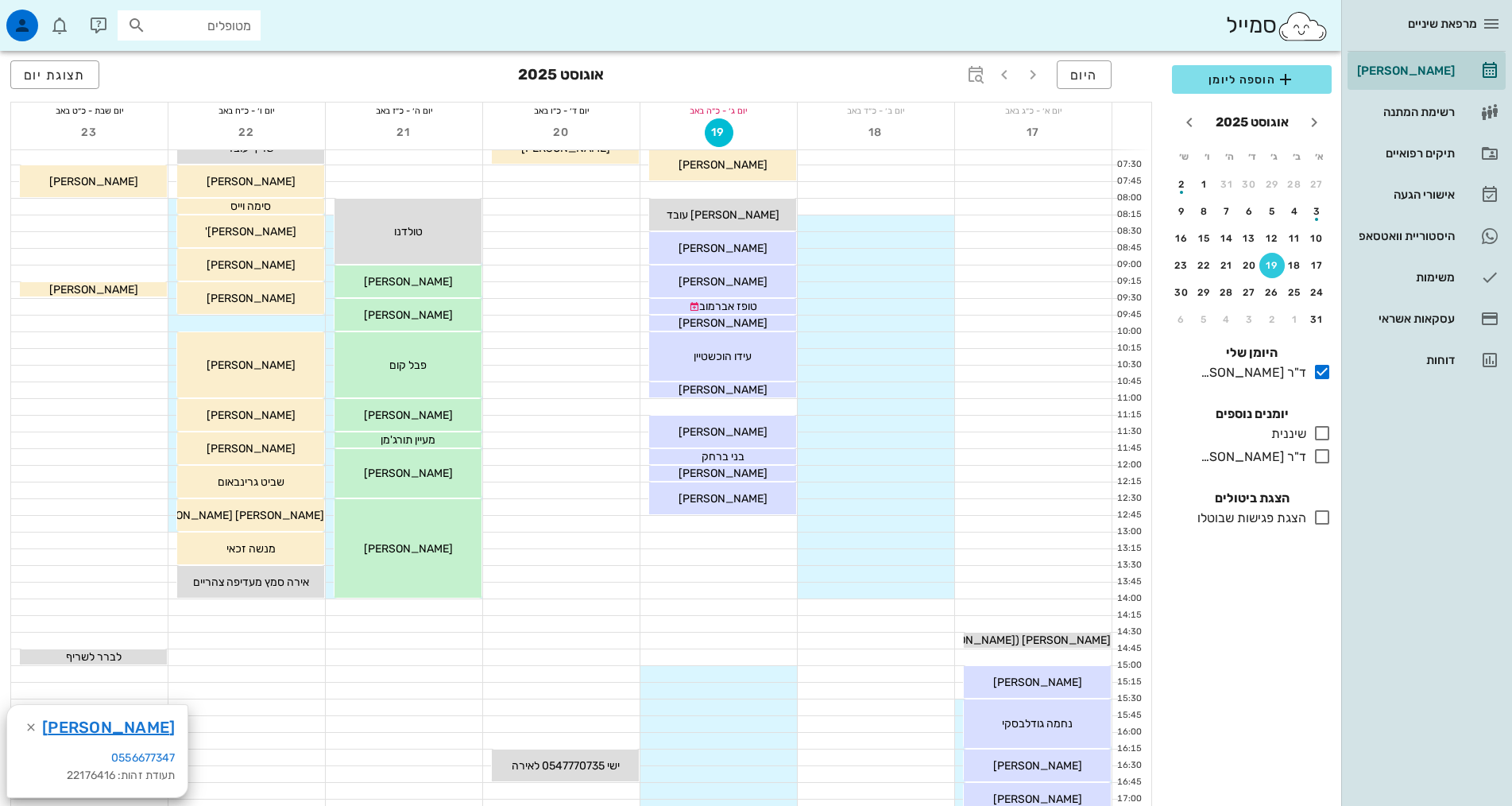
scroll to position [79, 0]
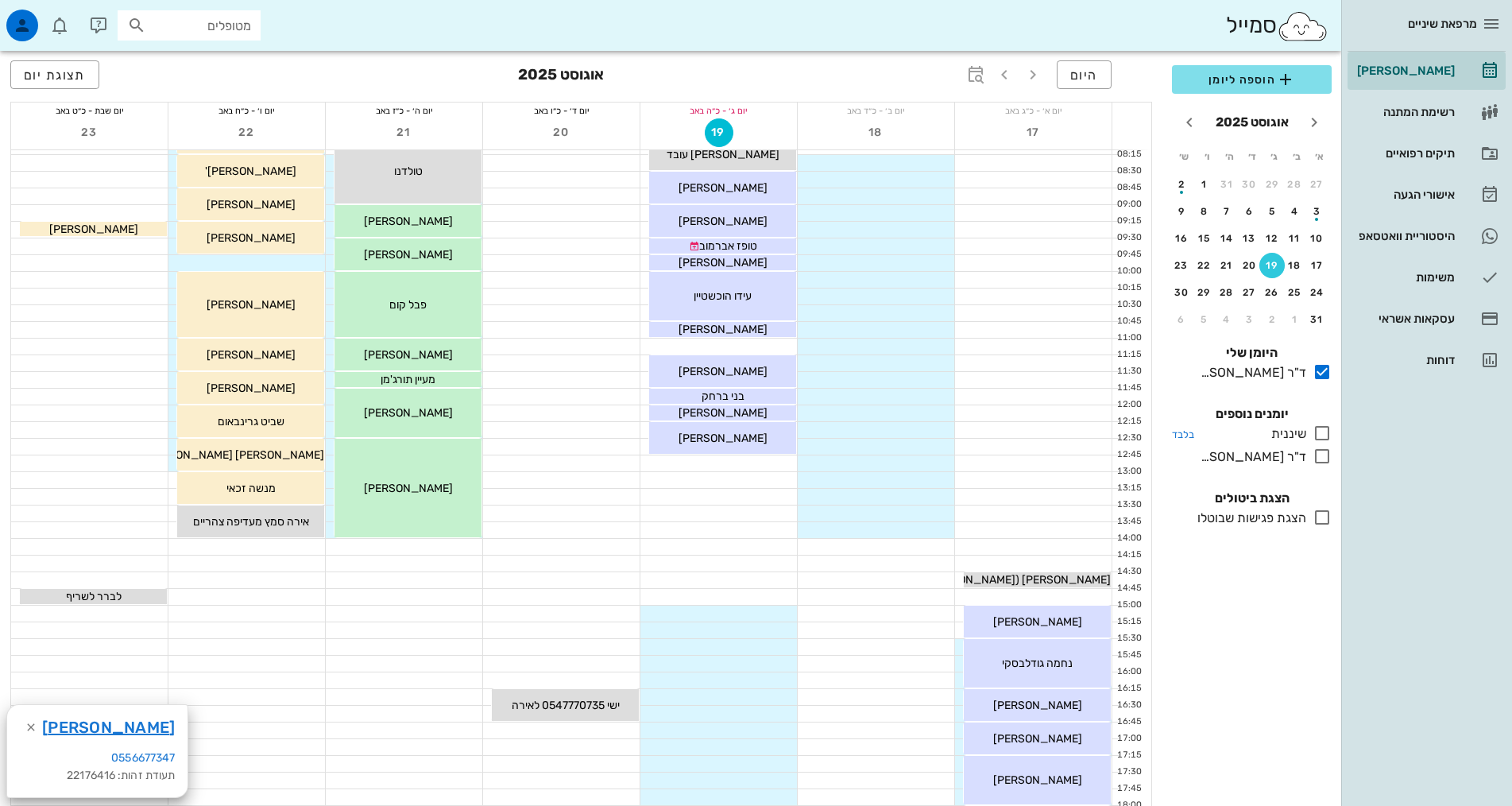
click at [1325, 434] on icon at bounding box center [1322, 433] width 19 height 19
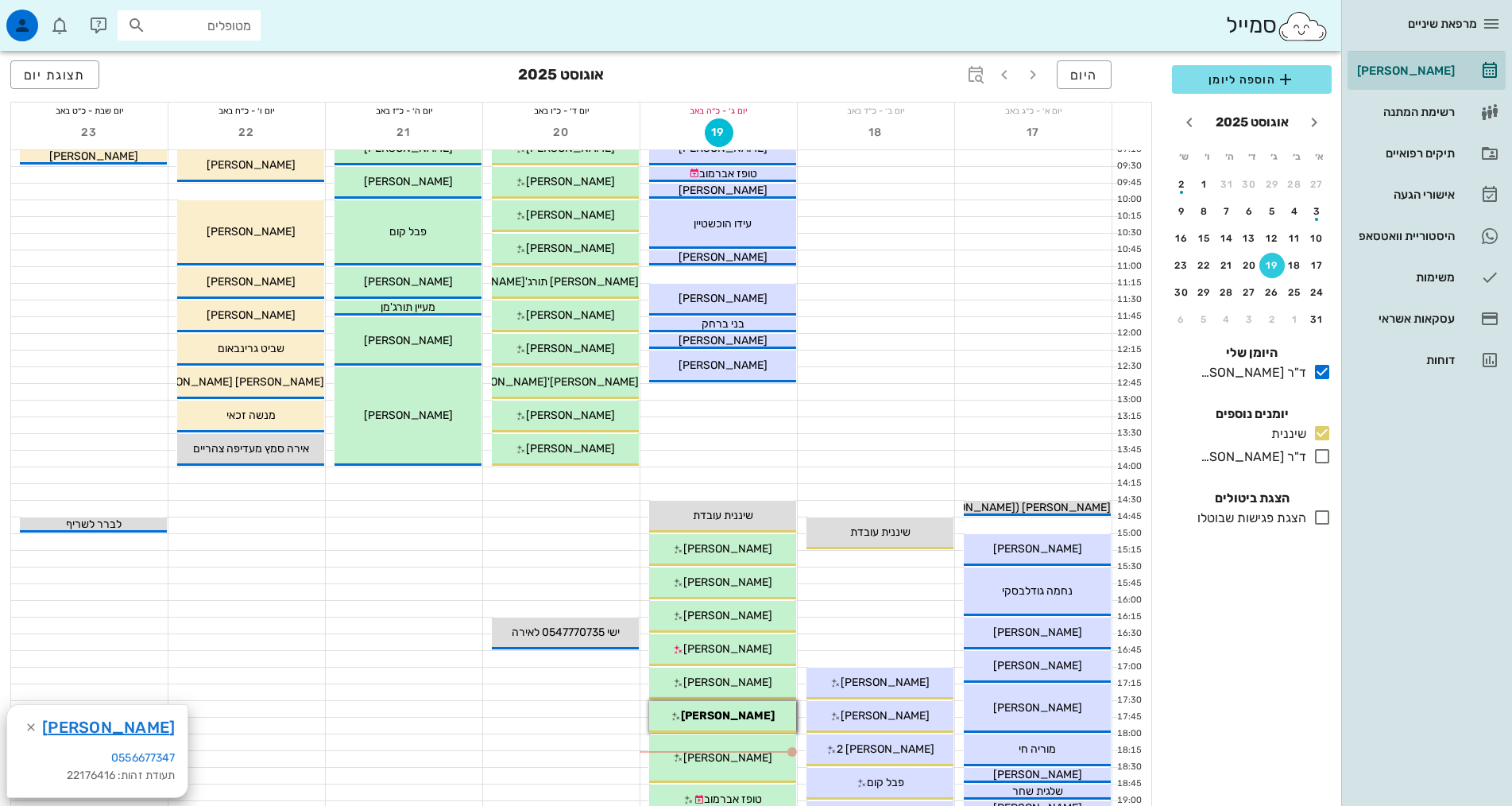
scroll to position [398, 0]
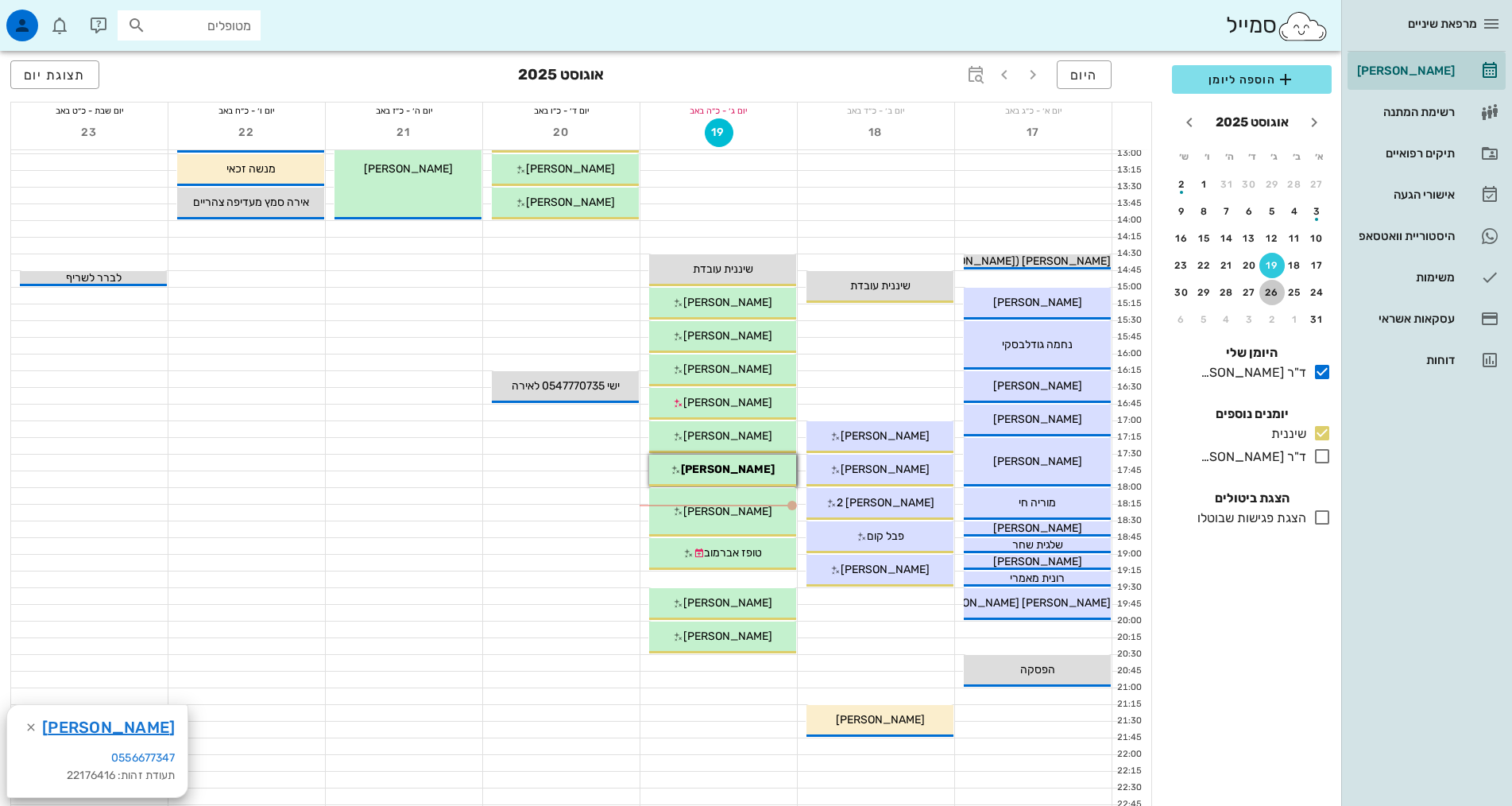
click at [1263, 290] on div "26" at bounding box center [1272, 292] width 26 height 11
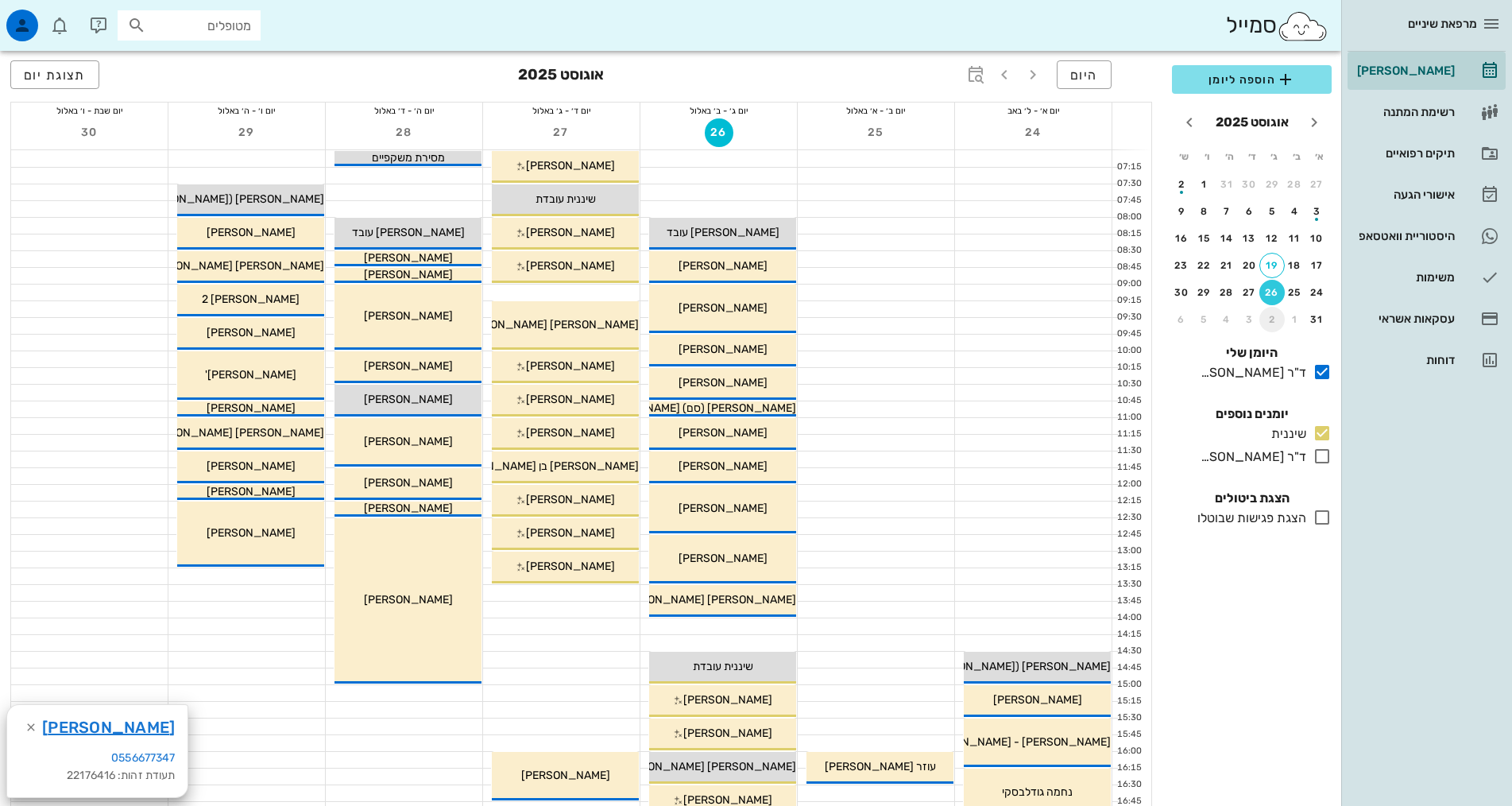
click at [1268, 320] on div "2" at bounding box center [1272, 319] width 26 height 11
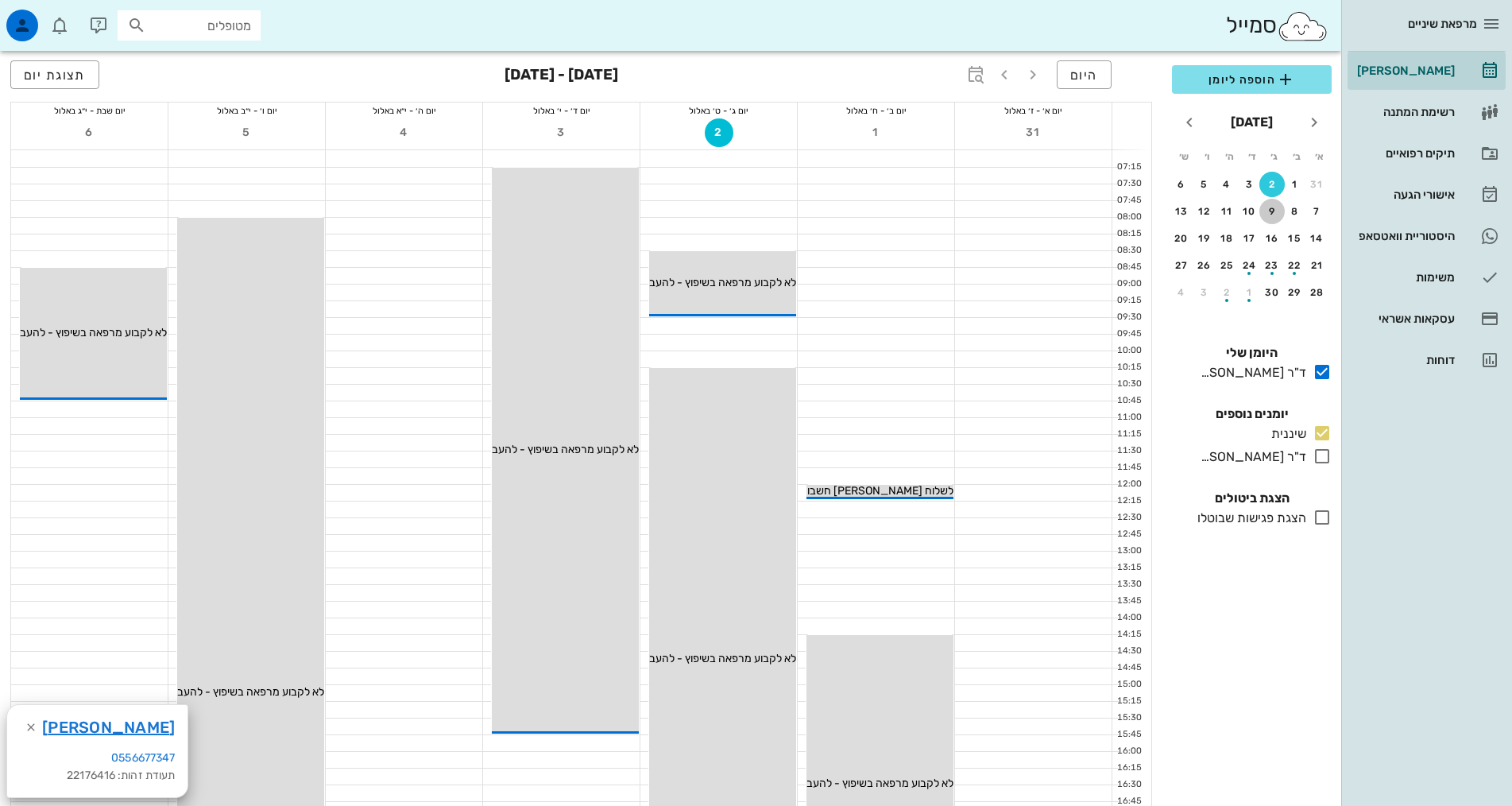
click at [1270, 210] on div "9" at bounding box center [1272, 211] width 26 height 11
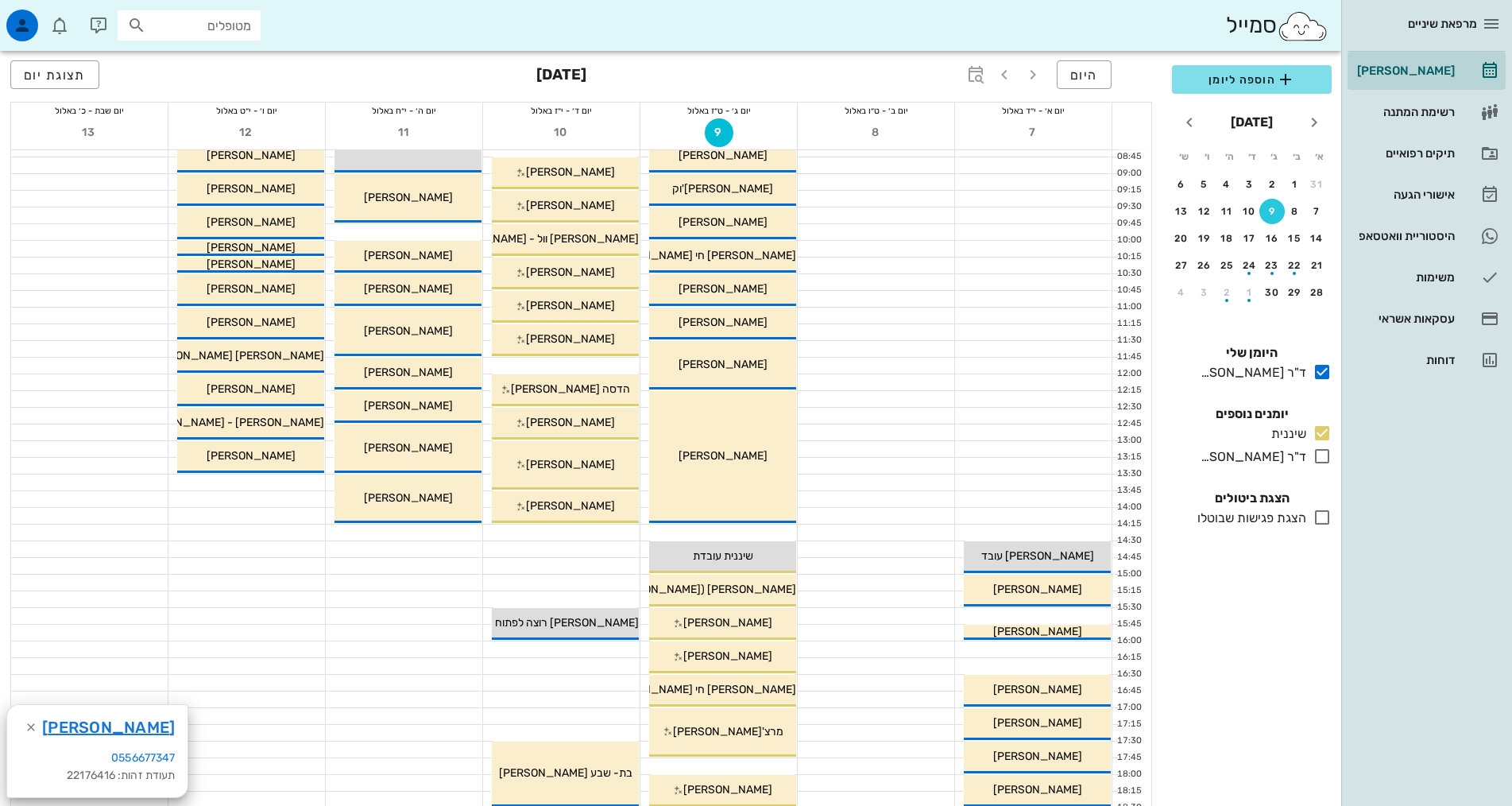
scroll to position [238, 0]
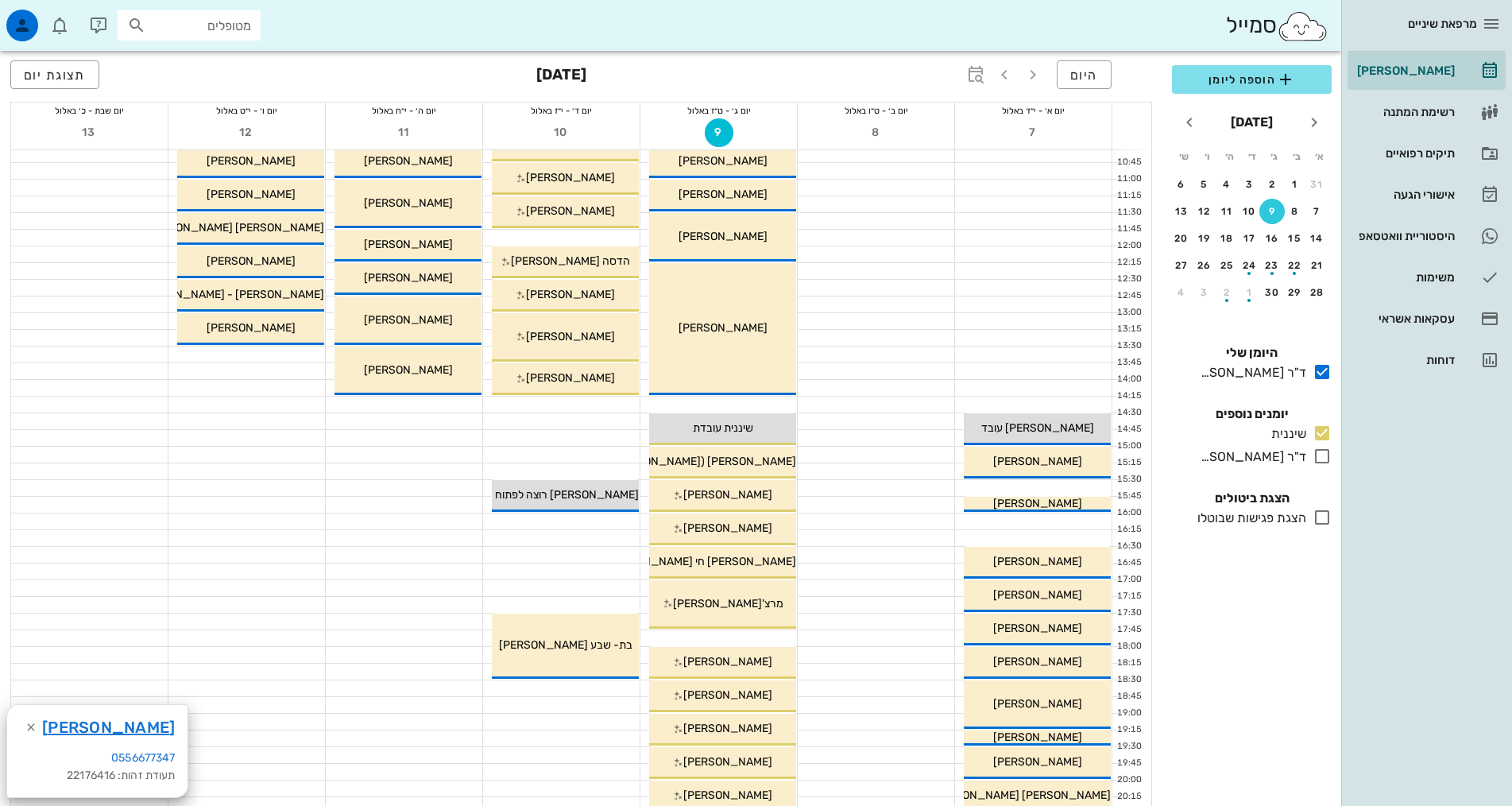
click at [1319, 515] on icon at bounding box center [1322, 518] width 19 height 19
click at [1324, 453] on icon at bounding box center [1322, 457] width 19 height 19
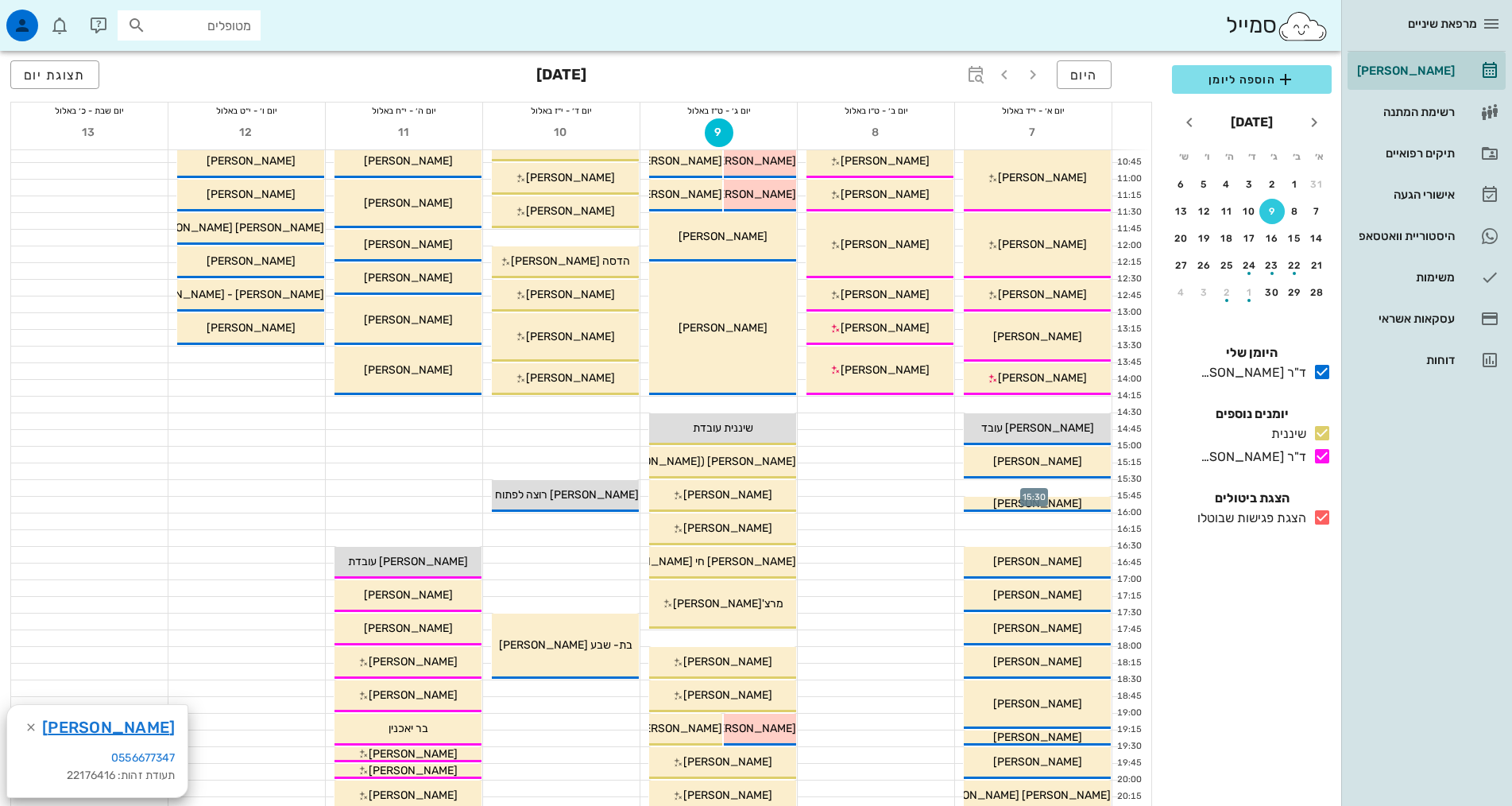
click at [1040, 487] on div at bounding box center [1033, 488] width 157 height 16
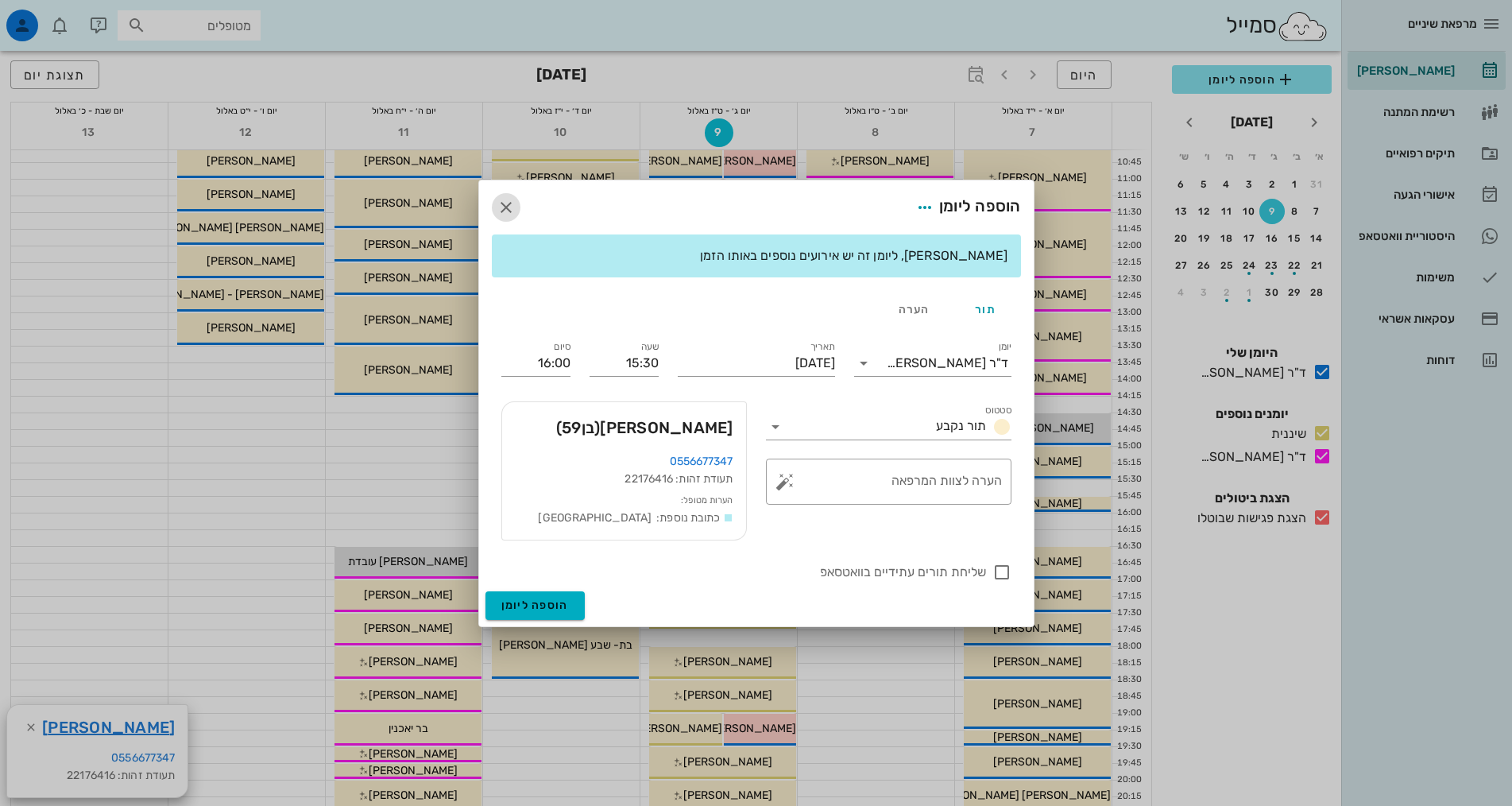
click at [509, 205] on icon "button" at bounding box center [506, 207] width 19 height 19
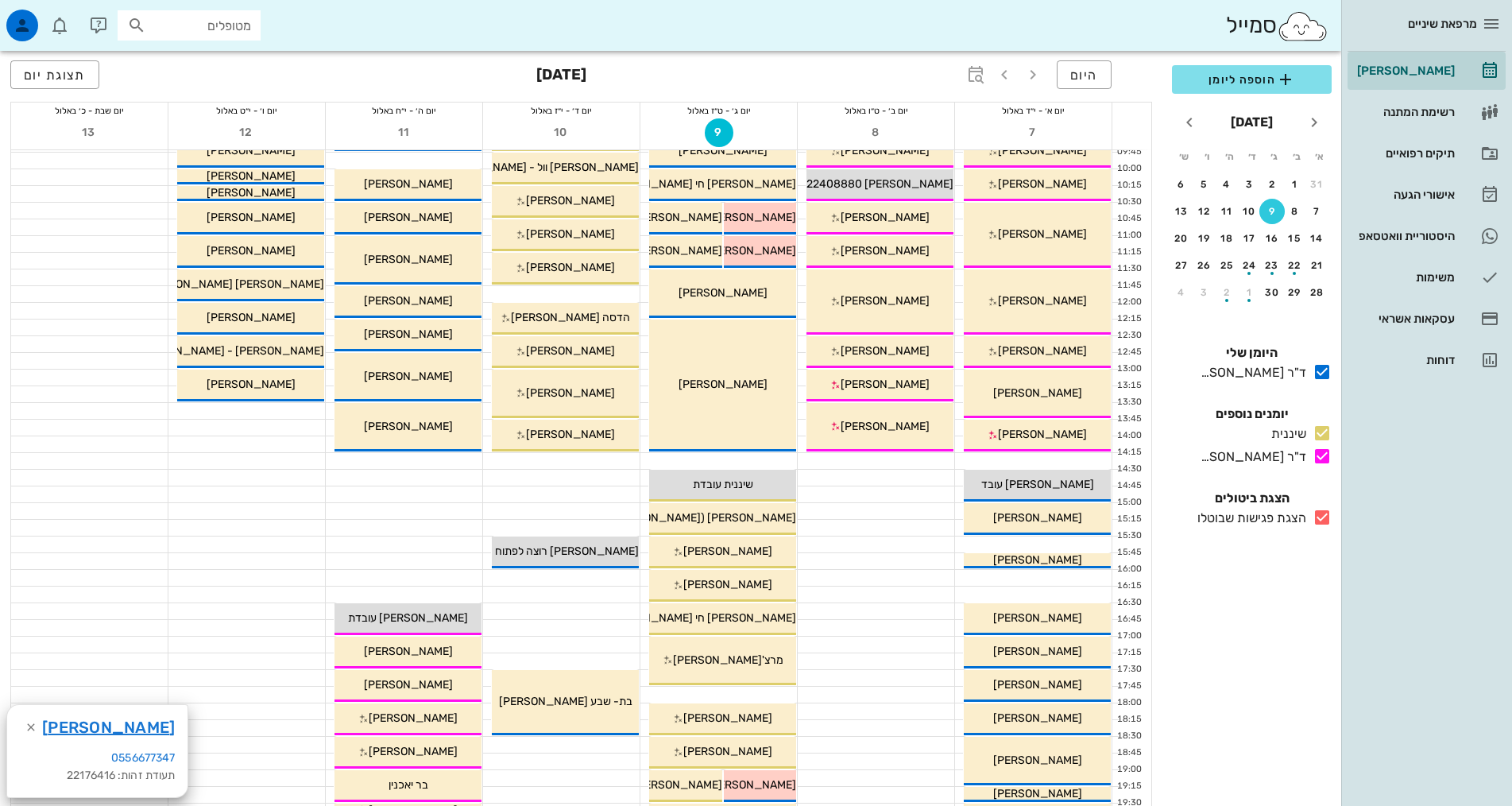
scroll to position [318, 0]
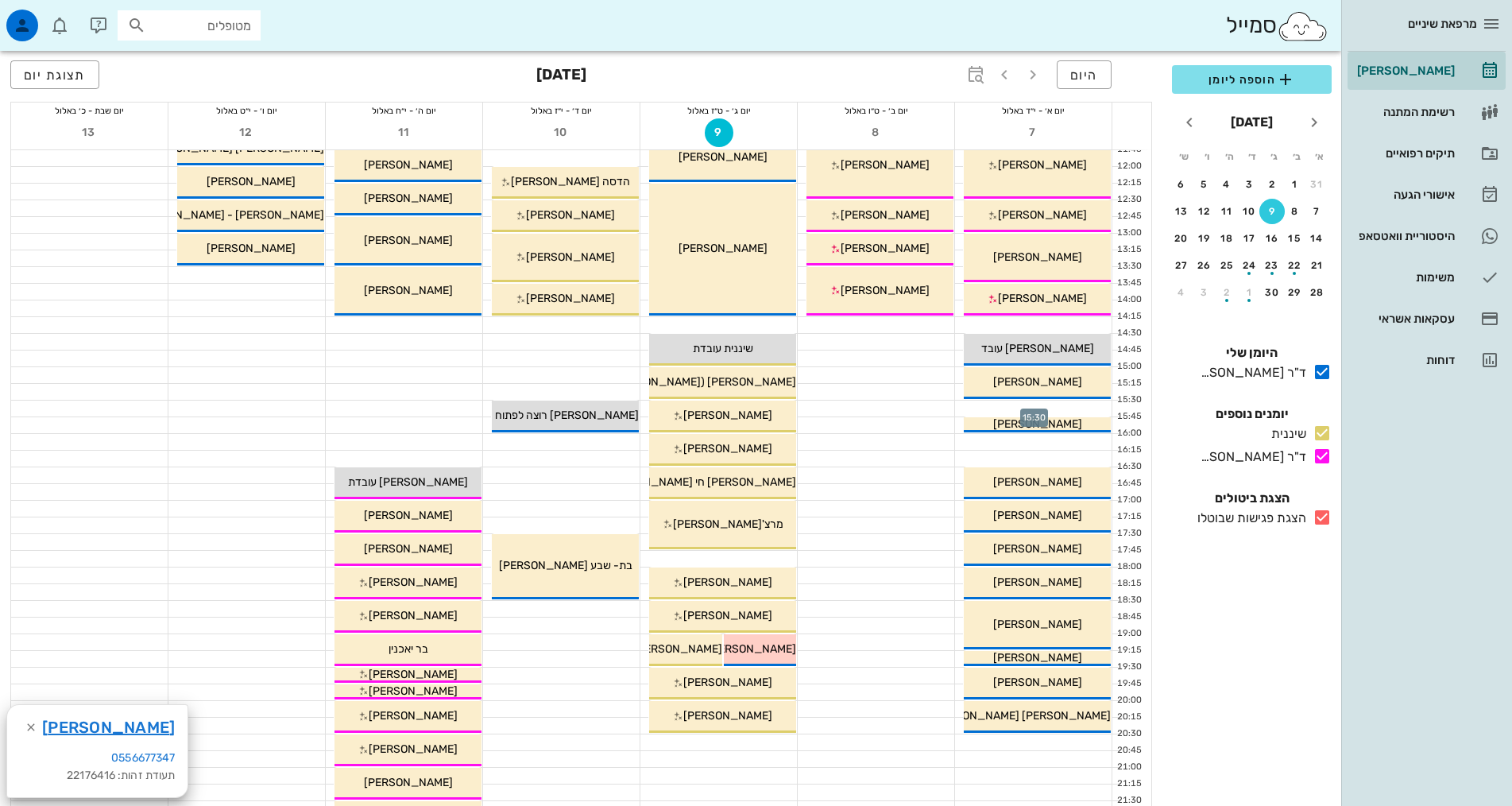
click at [1039, 406] on div at bounding box center [1033, 408] width 157 height 16
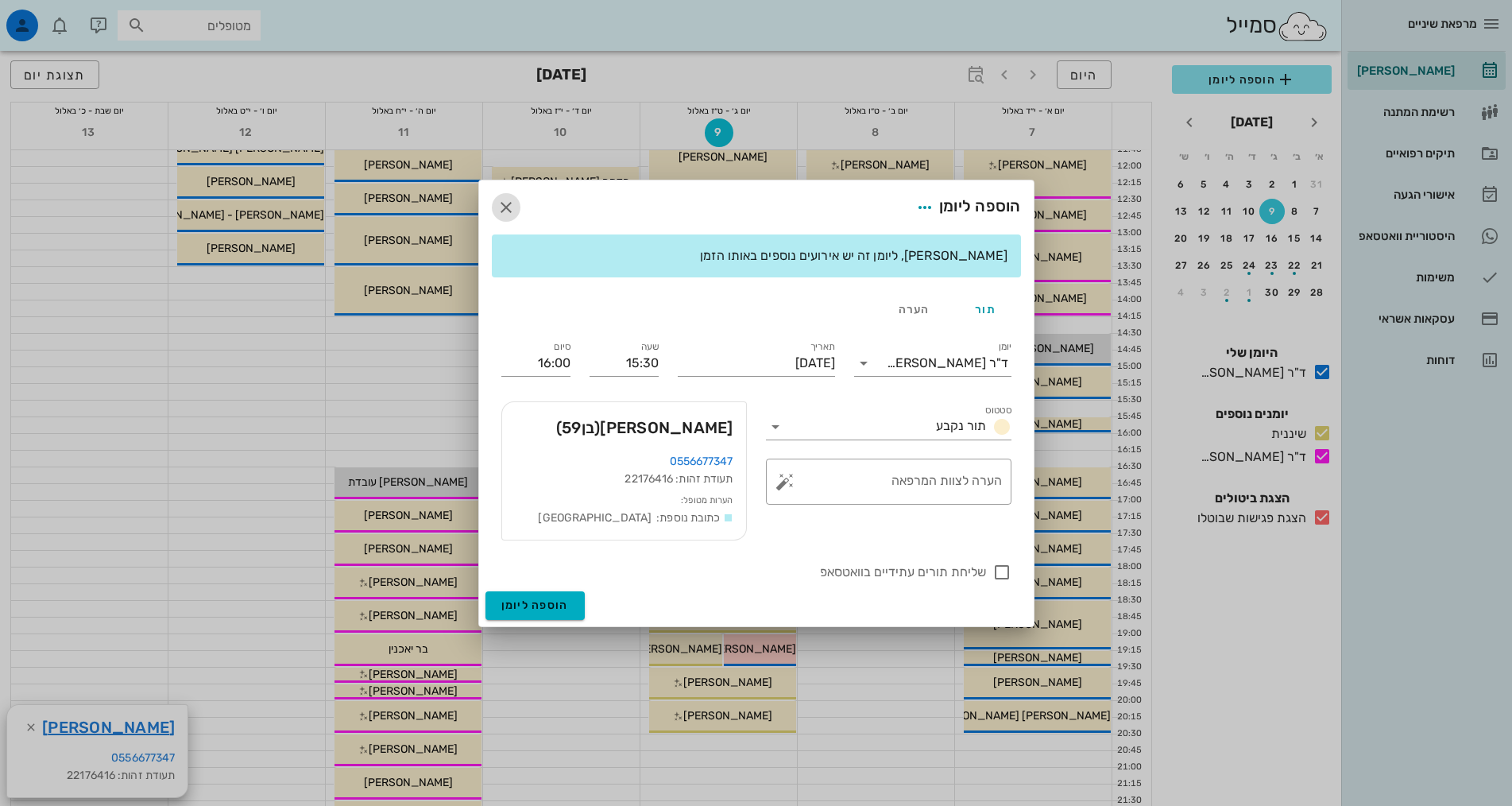
click at [512, 207] on icon "button" at bounding box center [506, 207] width 19 height 19
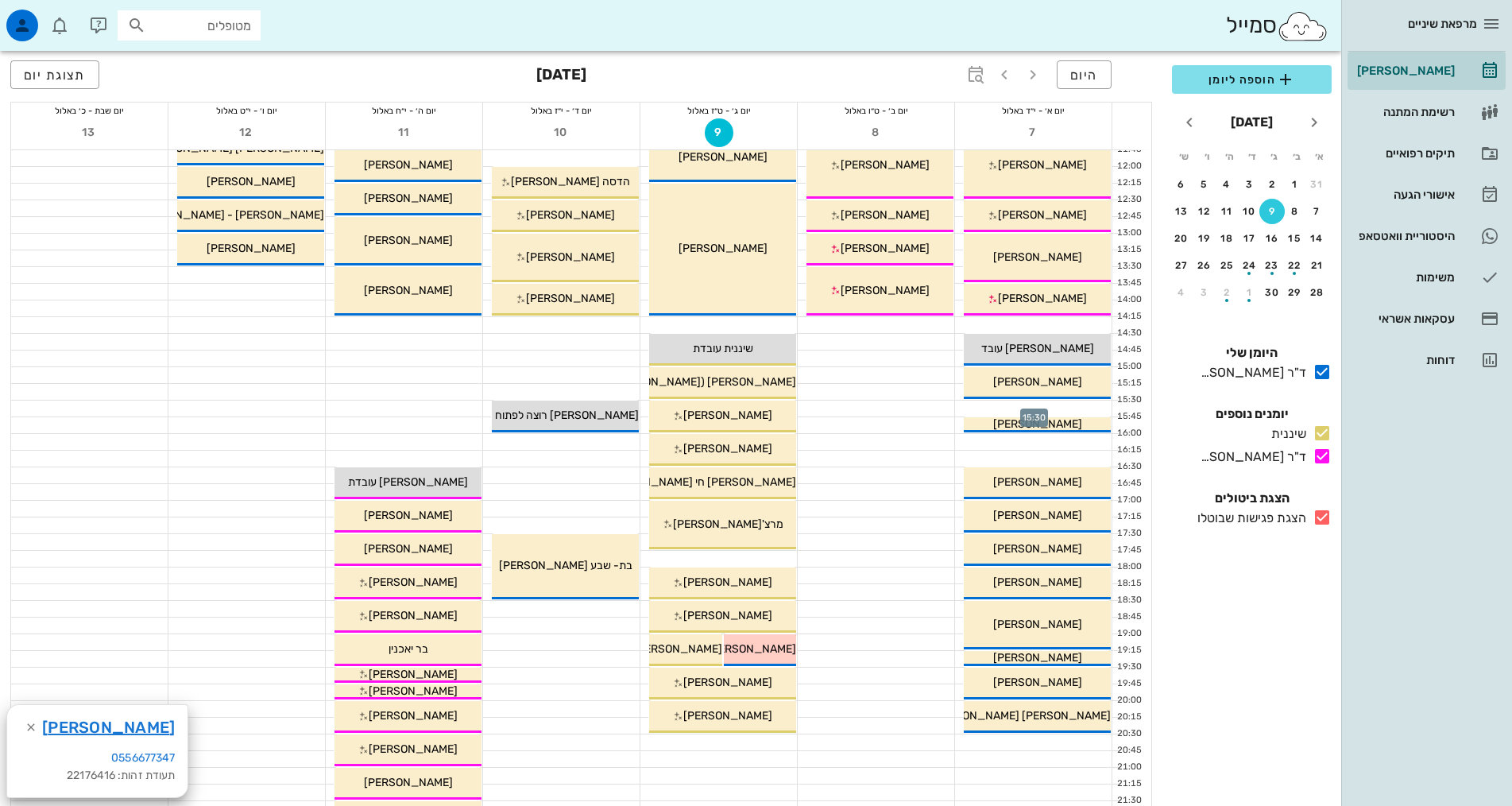
click at [1064, 414] on div at bounding box center [1033, 408] width 157 height 16
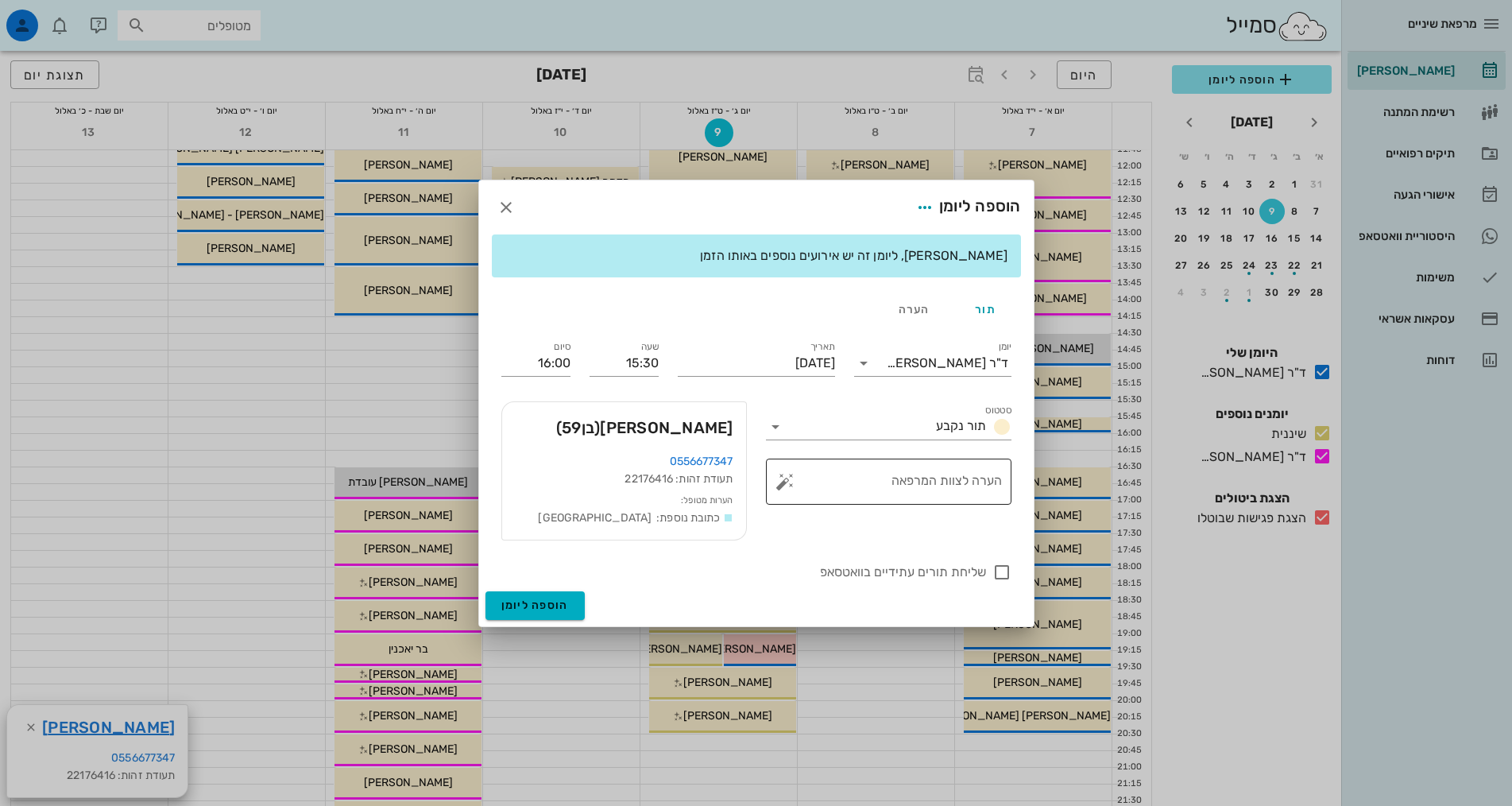
click at [915, 483] on textarea "הערה לצוות המרפאה" at bounding box center [895, 485] width 213 height 38
type textarea "מעדיף יותר מאוחר"
click at [562, 607] on span "הוספה ליומן" at bounding box center [535, 605] width 68 height 13
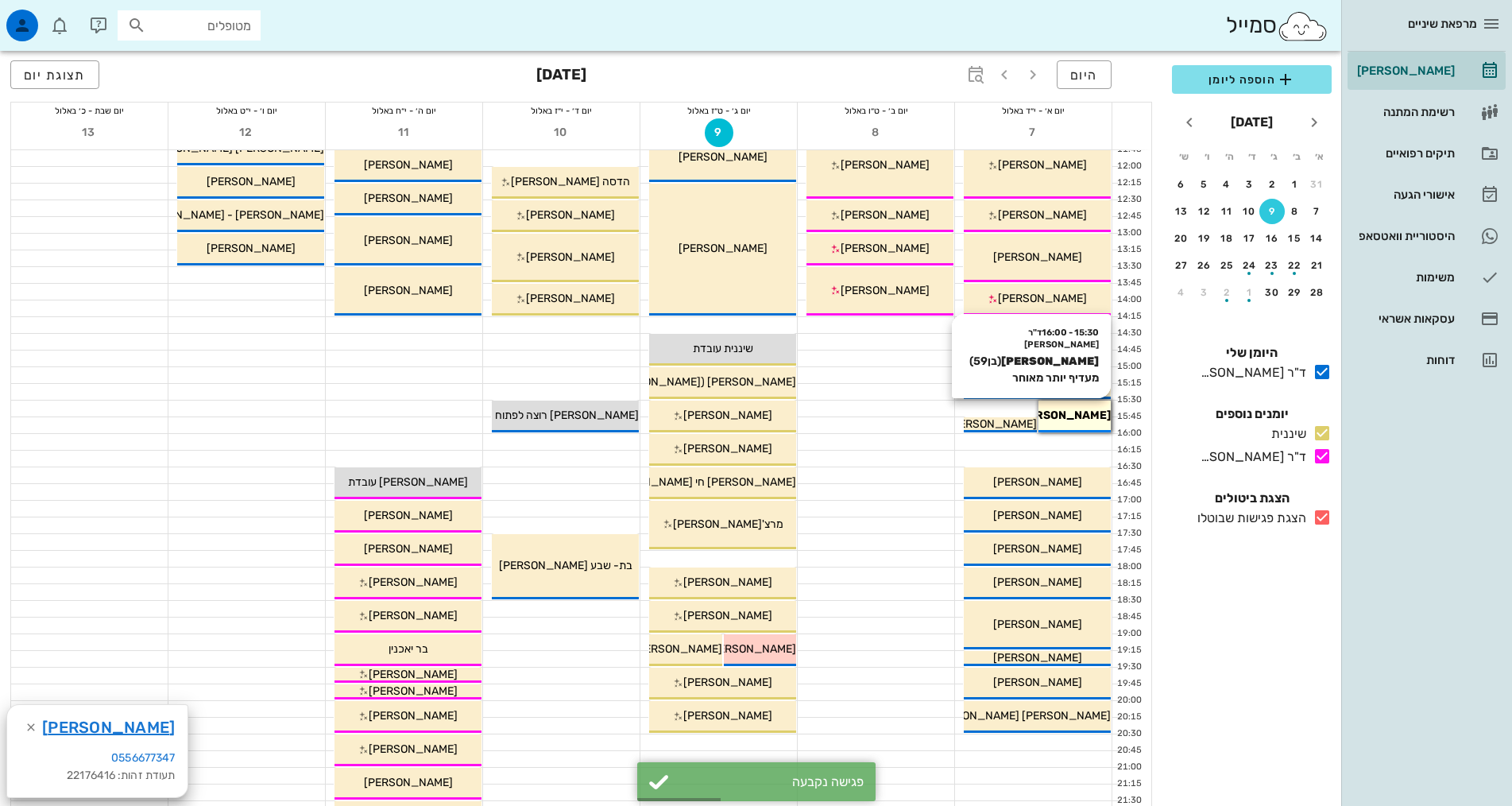
click at [1054, 419] on span "[PERSON_NAME]" at bounding box center [1064, 414] width 93 height 13
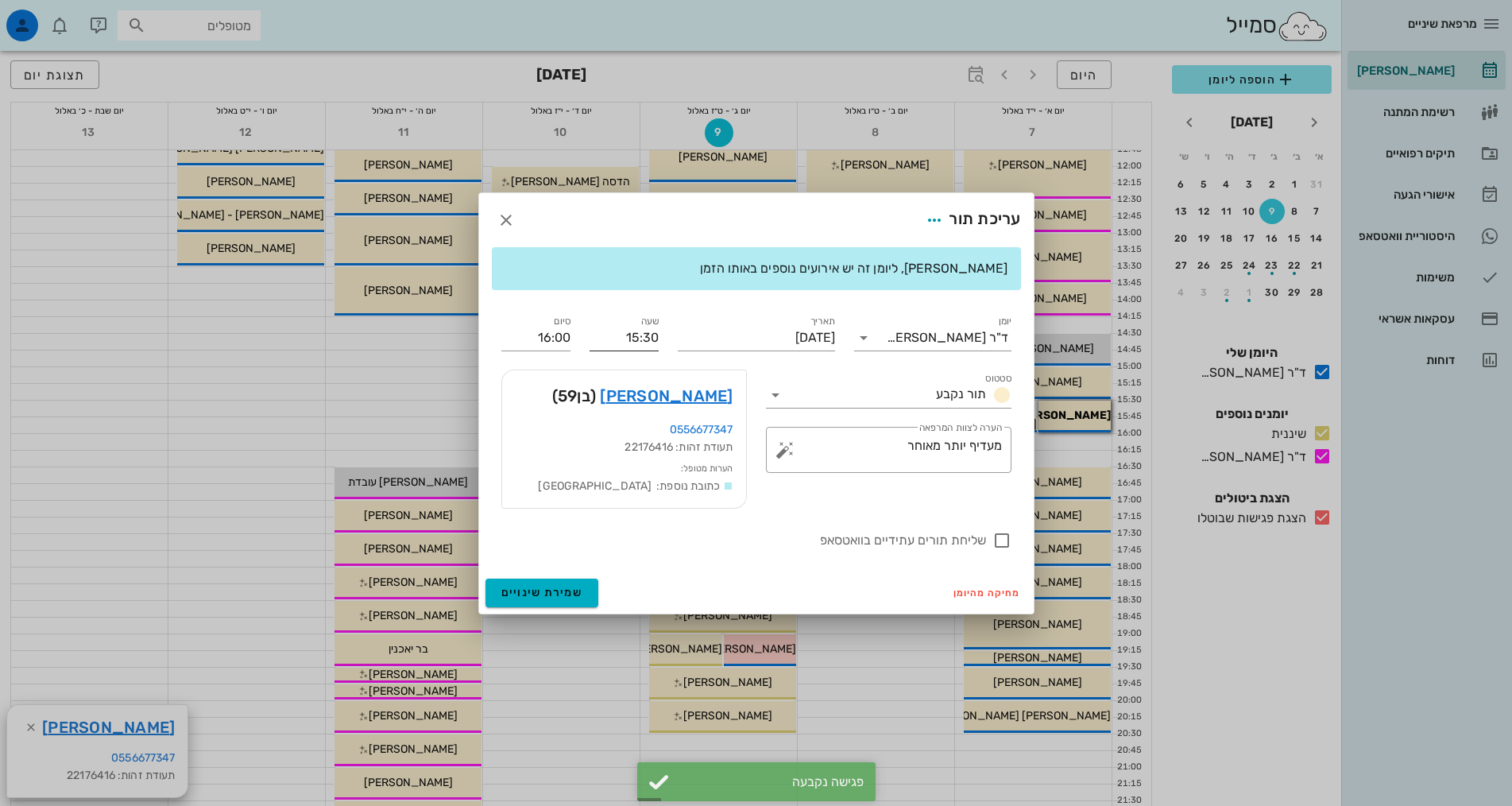
click at [630, 342] on input "15:30" at bounding box center [624, 338] width 69 height 26
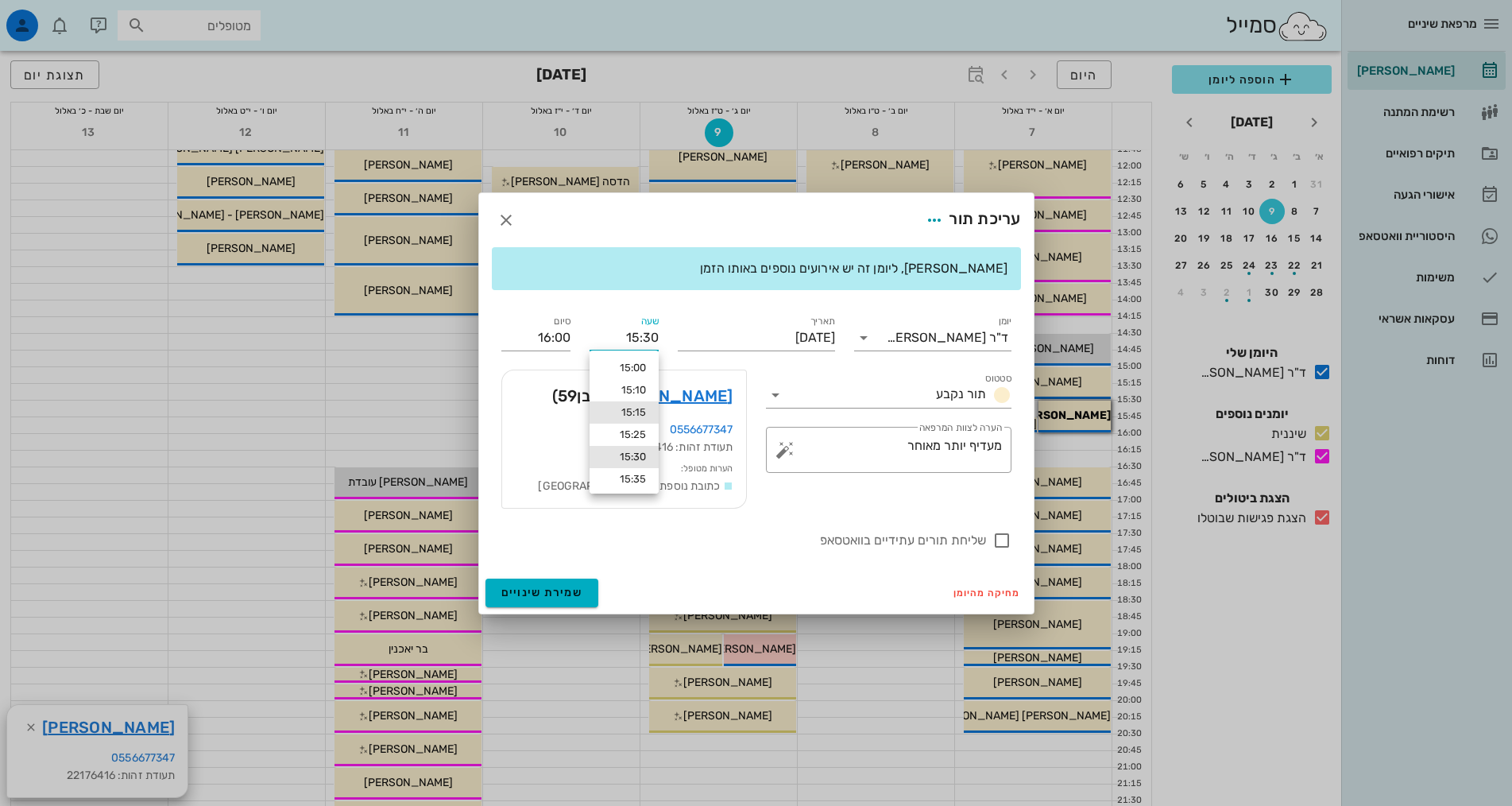
drag, startPoint x: 639, startPoint y: 414, endPoint x: 644, endPoint y: 422, distance: 9.4
click at [640, 414] on div "15:15" at bounding box center [624, 413] width 44 height 12
type input "15:15"
type input "15:45"
click at [631, 343] on input "15:15" at bounding box center [624, 338] width 69 height 26
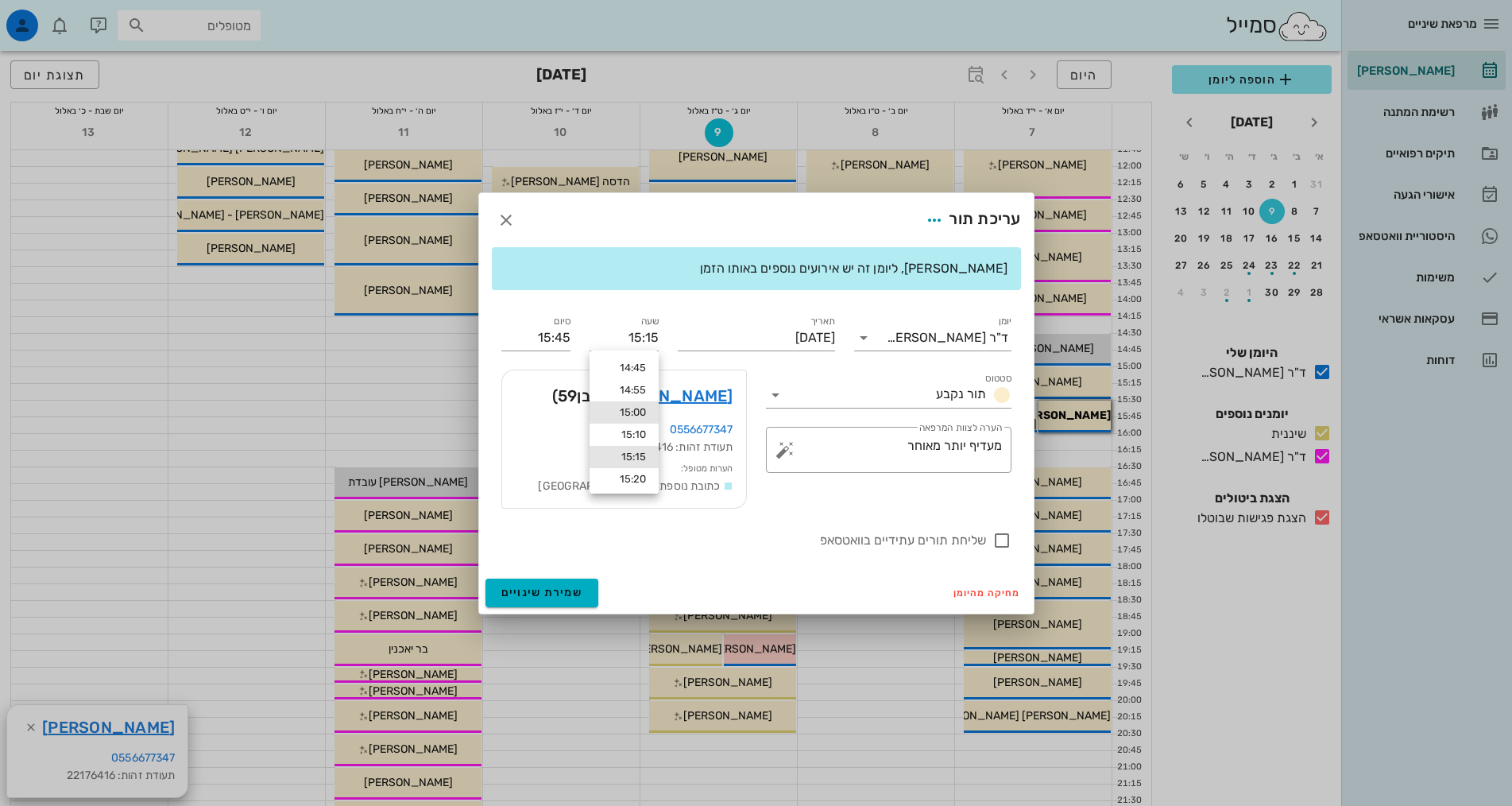
click at [632, 410] on div "15:00" at bounding box center [624, 413] width 44 height 12
type input "15:00"
click at [558, 336] on input "15:30" at bounding box center [536, 338] width 69 height 26
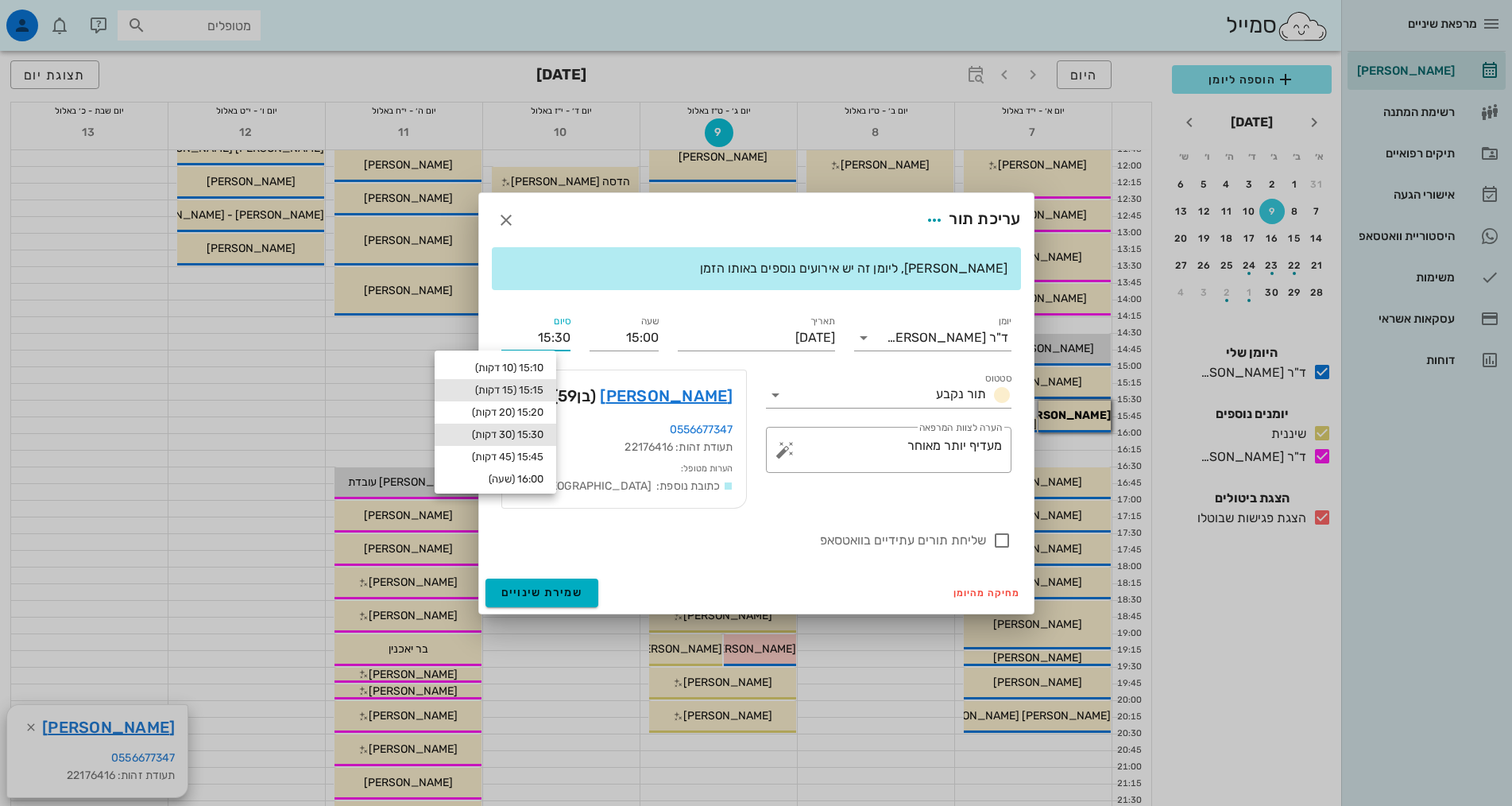
click at [556, 384] on div "15:15 (15 דקות)" at bounding box center [495, 390] width 122 height 22
type input "15:15"
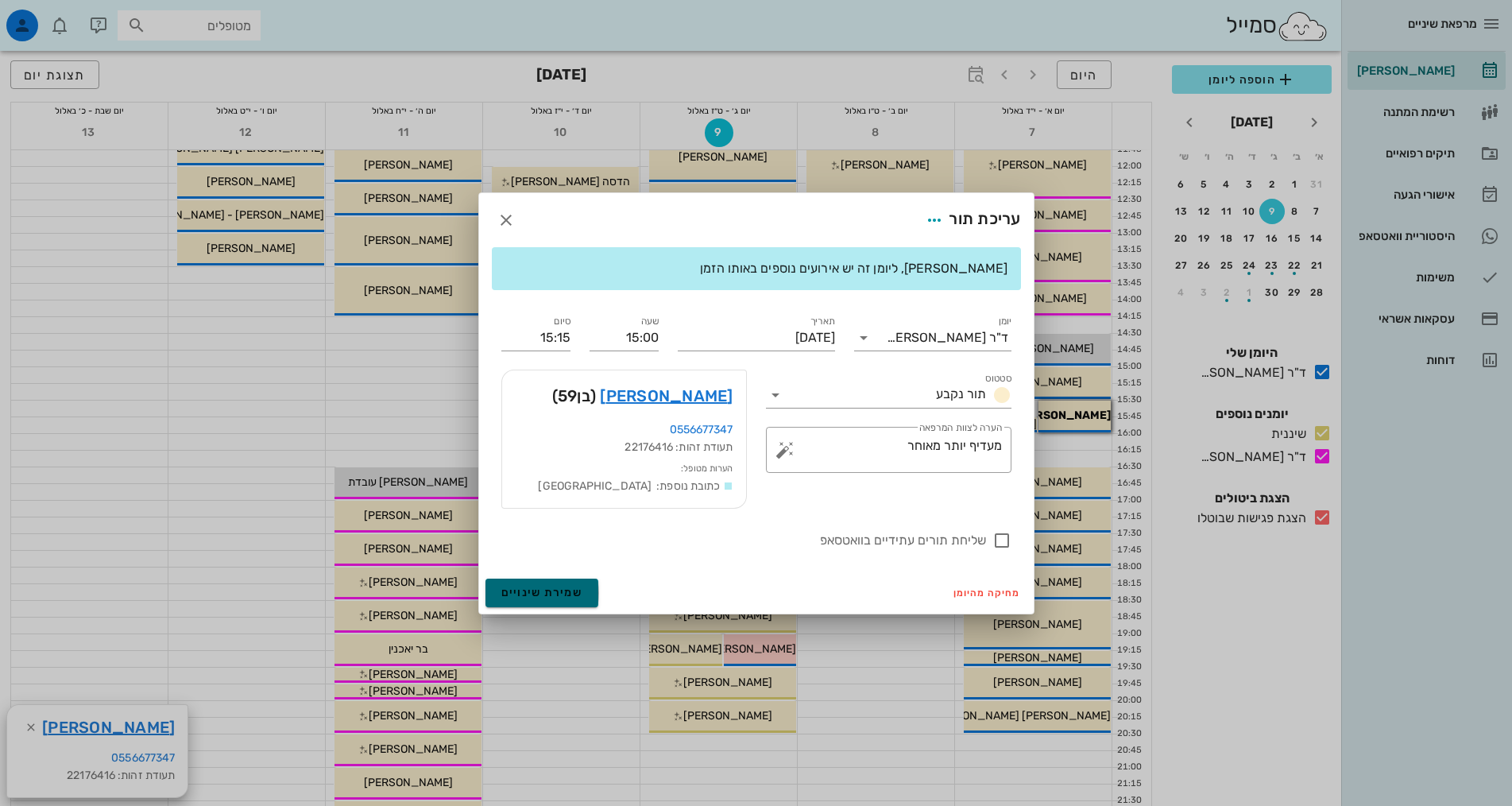
click at [558, 586] on span "שמירת שינויים" at bounding box center [542, 592] width 82 height 13
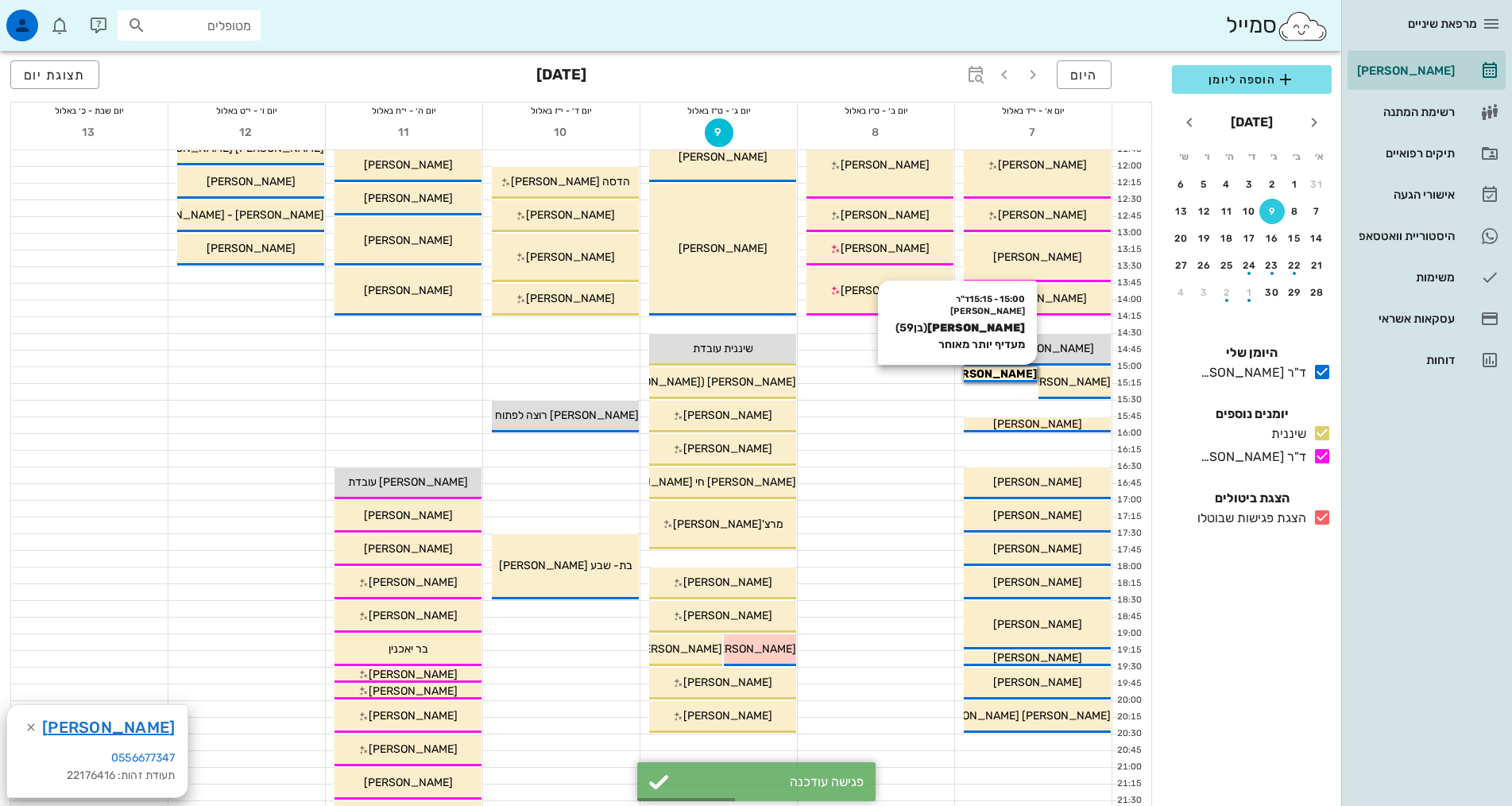
click at [1005, 378] on span "[PERSON_NAME]" at bounding box center [990, 373] width 93 height 13
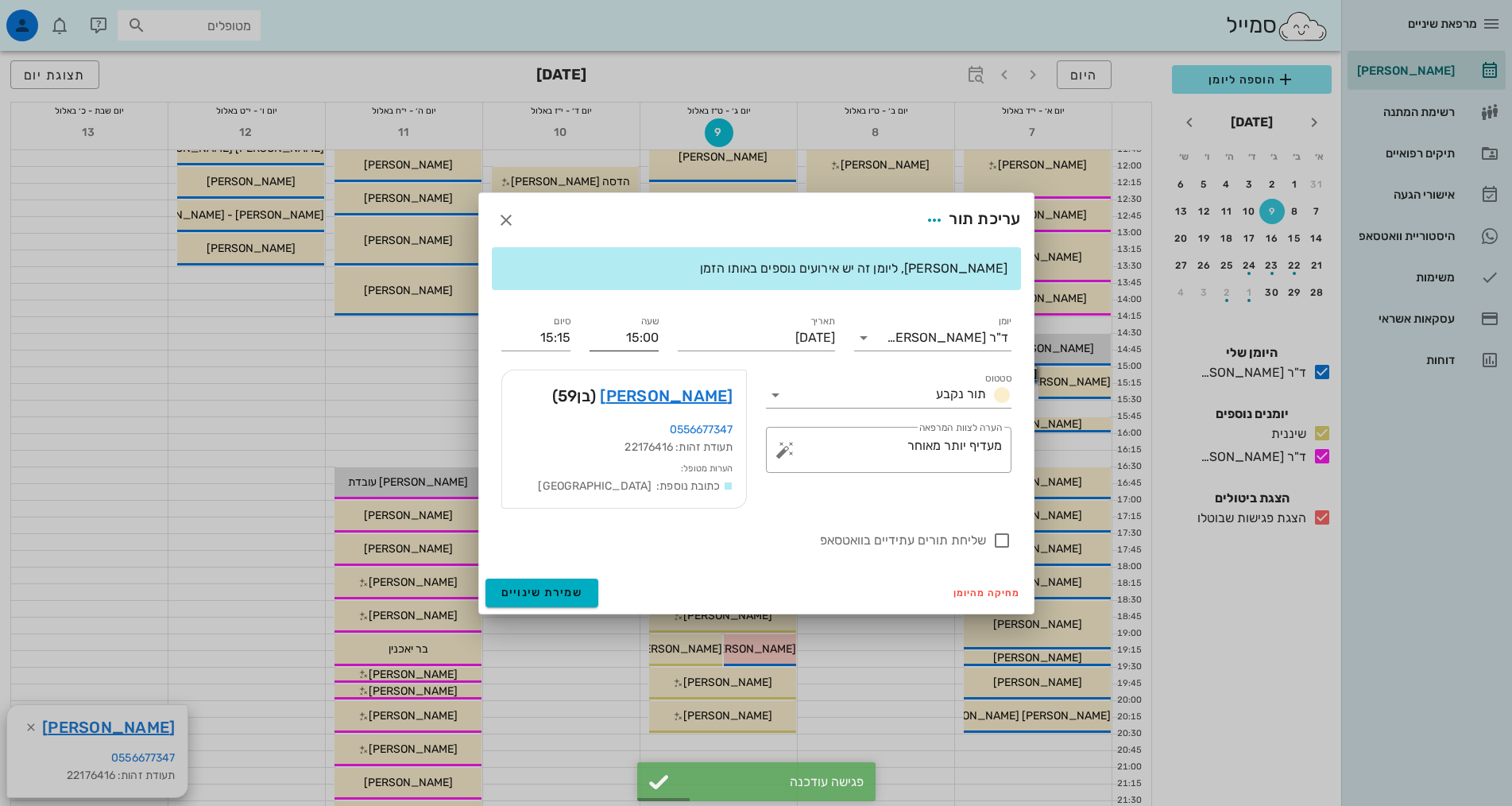
click at [648, 342] on input "15:00" at bounding box center [624, 338] width 69 height 26
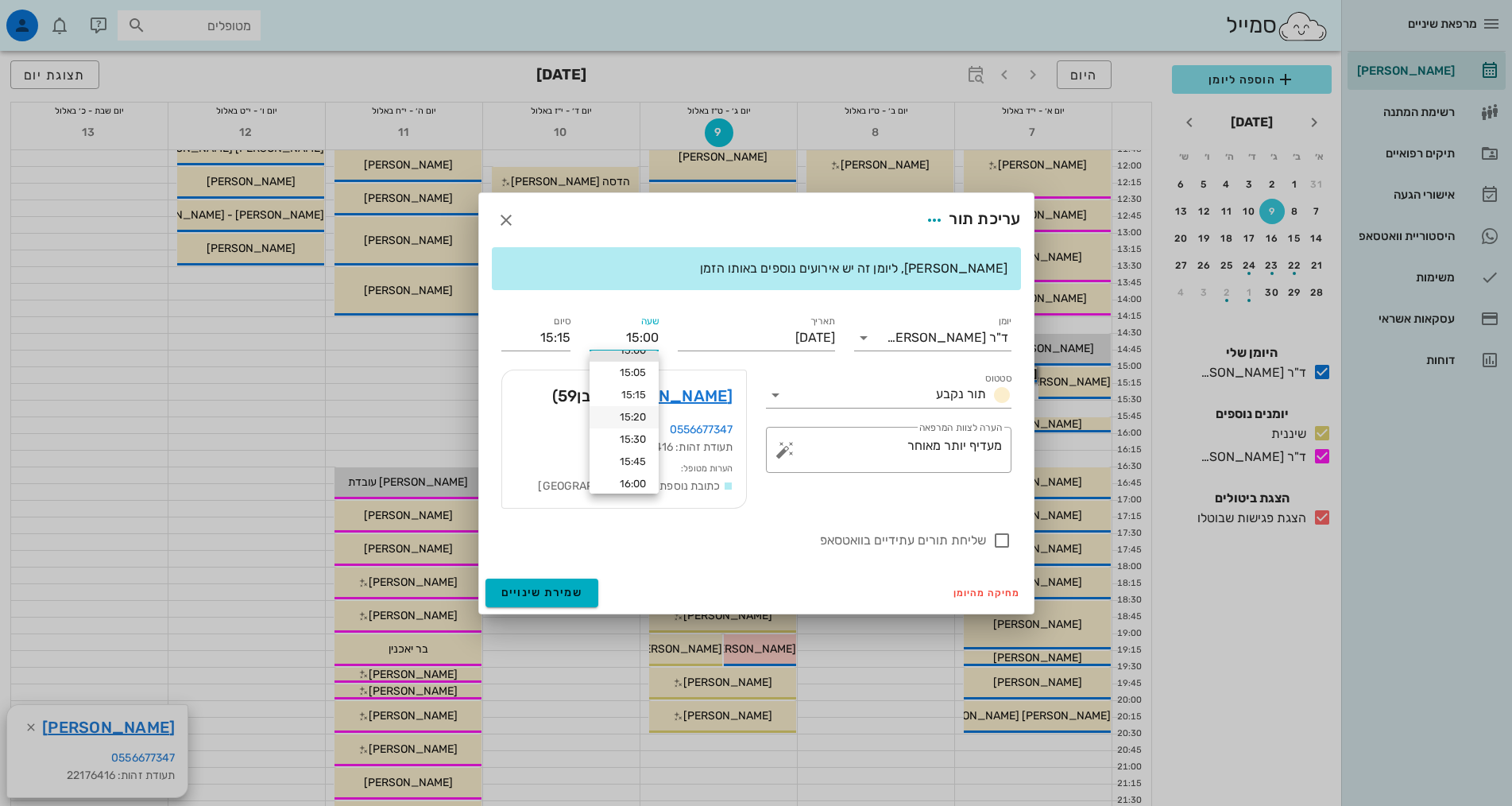
scroll to position [108, 0]
click at [637, 437] on div "15:30" at bounding box center [624, 437] width 44 height 12
type input "15:30"
type input "15:45"
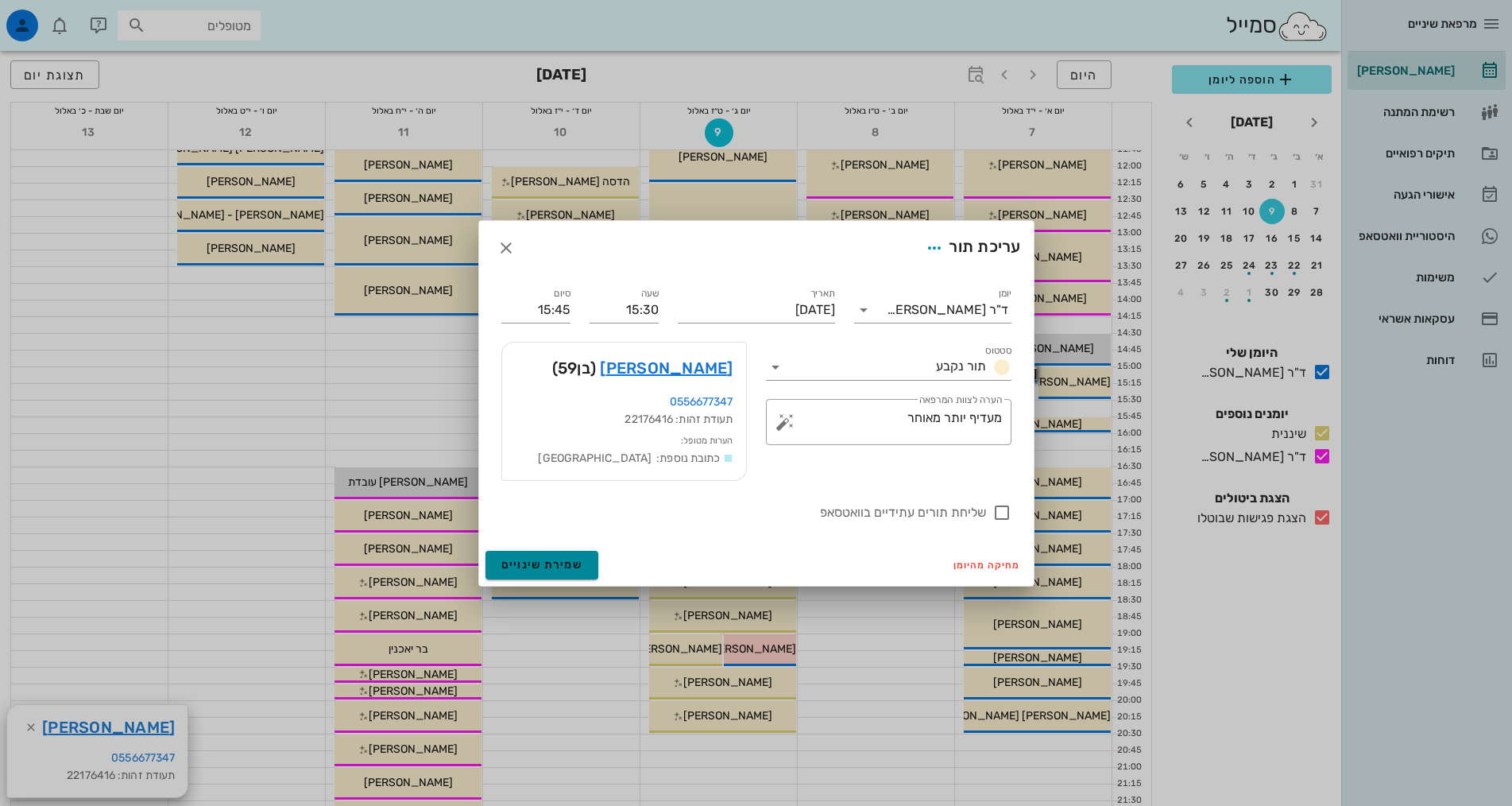
click at [568, 568] on span "שמירת שינויים" at bounding box center [542, 564] width 82 height 13
